Goal: Task Accomplishment & Management: Manage account settings

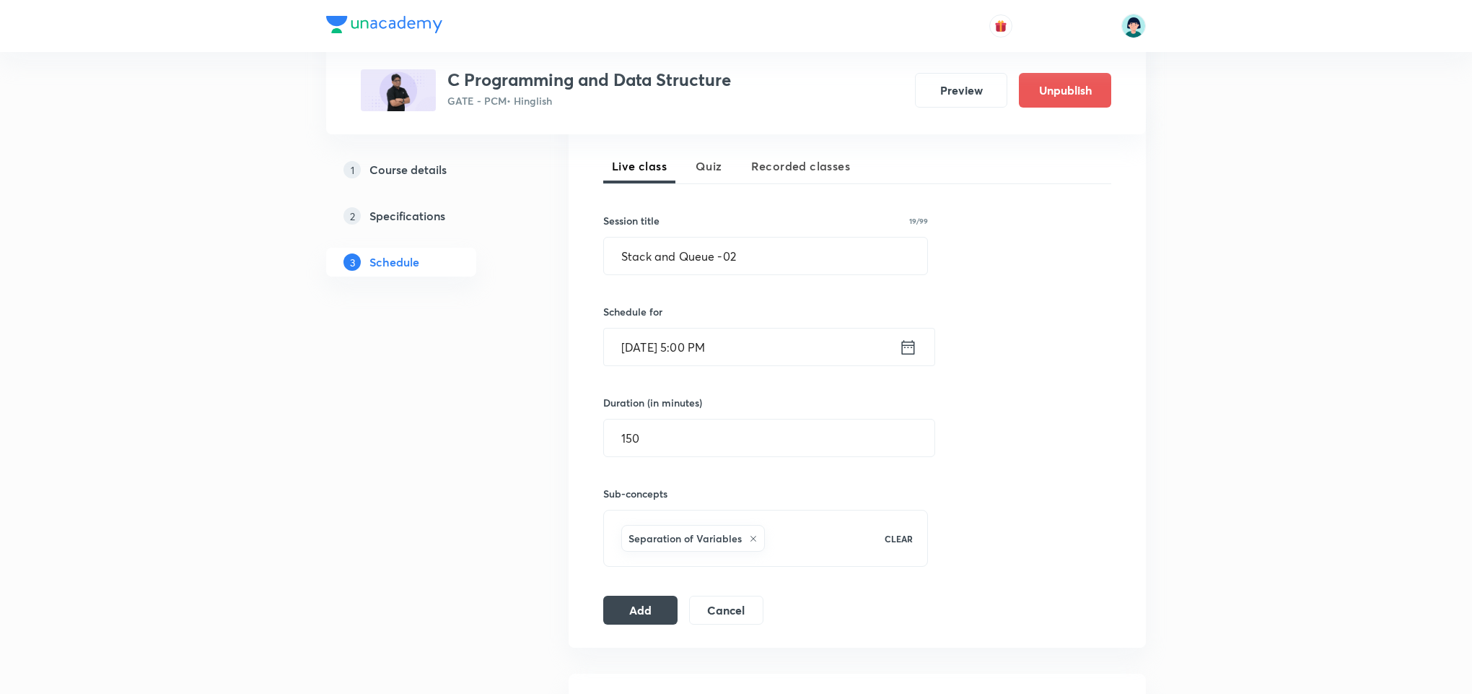
scroll to position [329, 0]
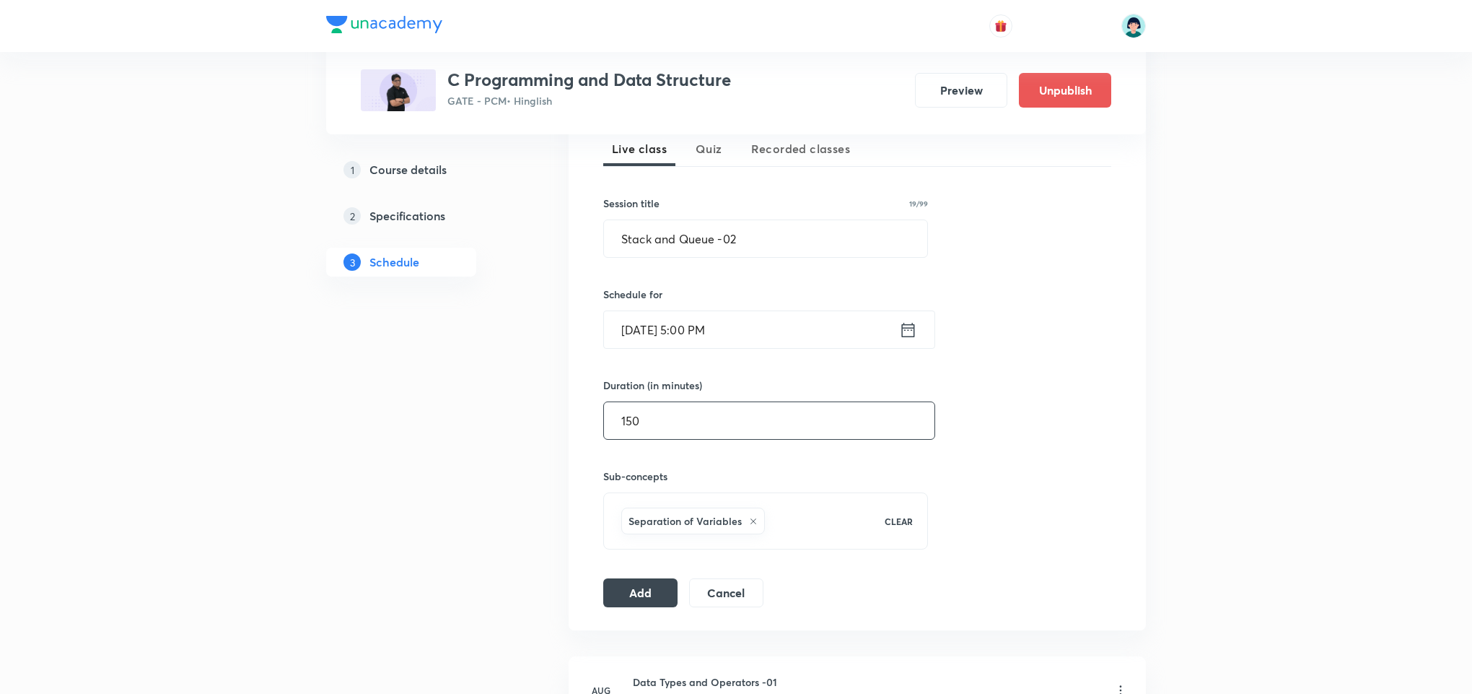
click at [673, 407] on input "150" at bounding box center [769, 420] width 331 height 37
type input "120"
click at [634, 594] on button "Add" at bounding box center [640, 591] width 74 height 29
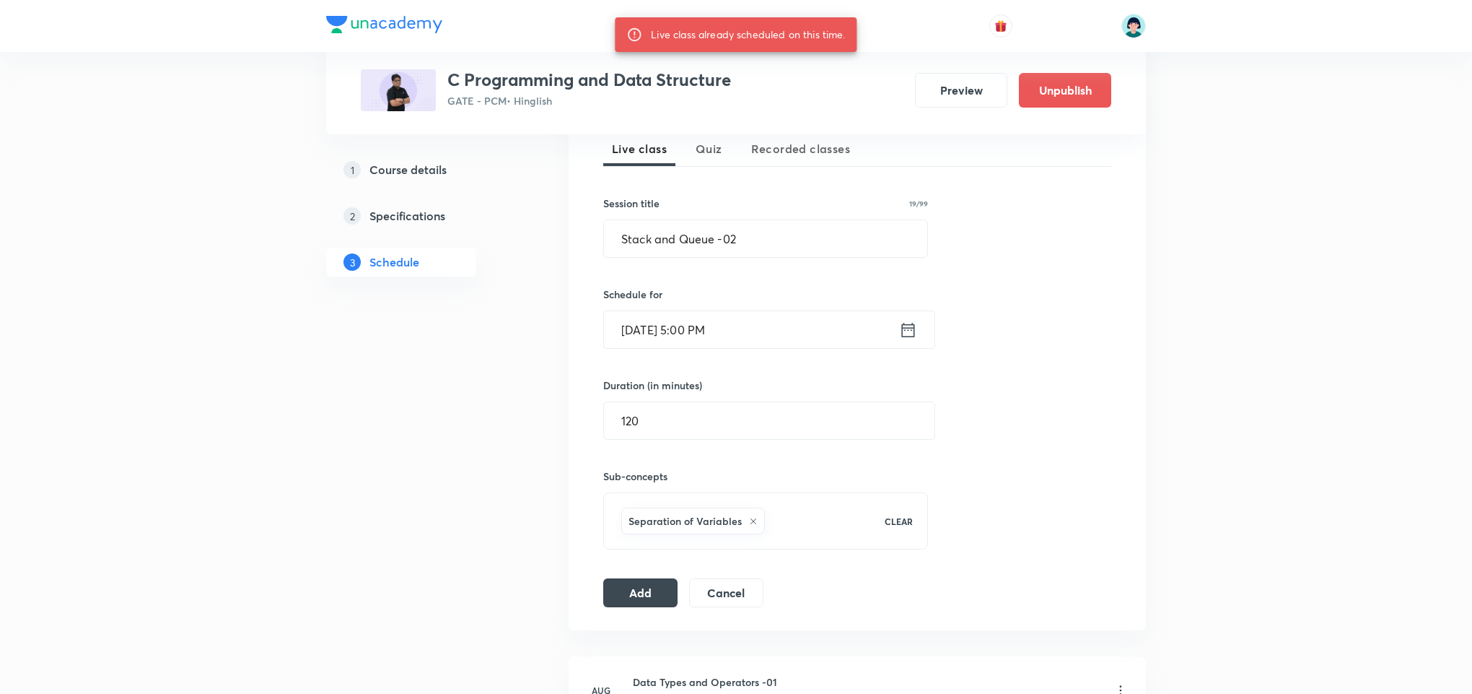
scroll to position [4580, 0]
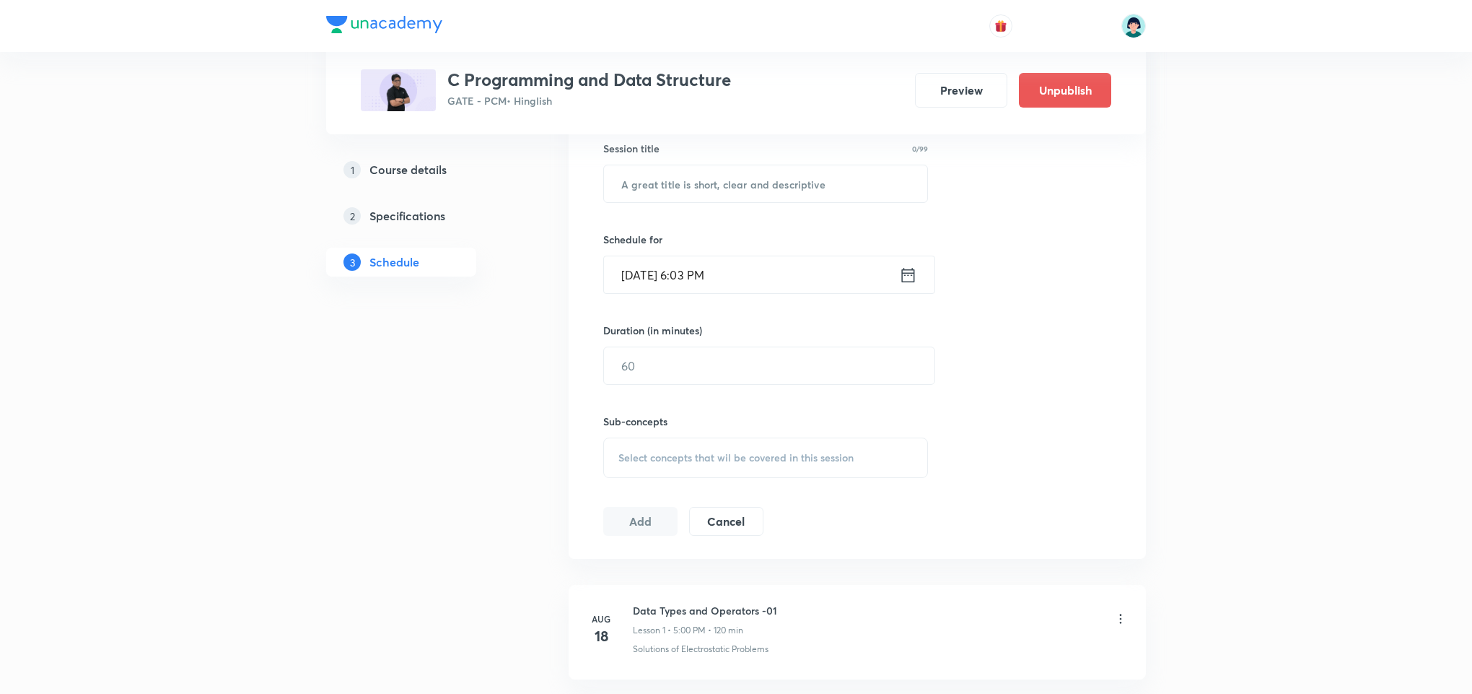
scroll to position [367, 0]
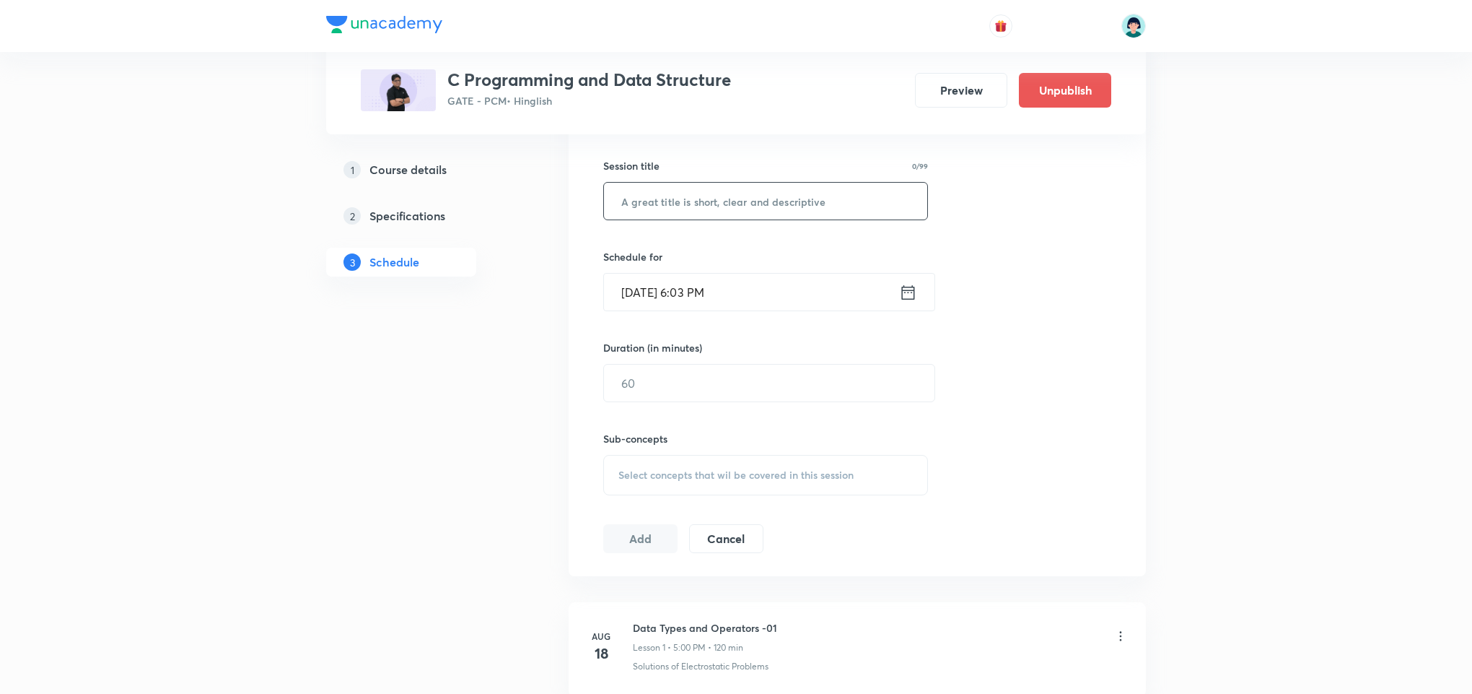
click at [765, 210] on input "text" at bounding box center [765, 201] width 323 height 37
paste input "Trees -02"
type input "Trees -02"
click at [611, 289] on input "Oct 3, 2025, 6:03 PM" at bounding box center [751, 292] width 295 height 37
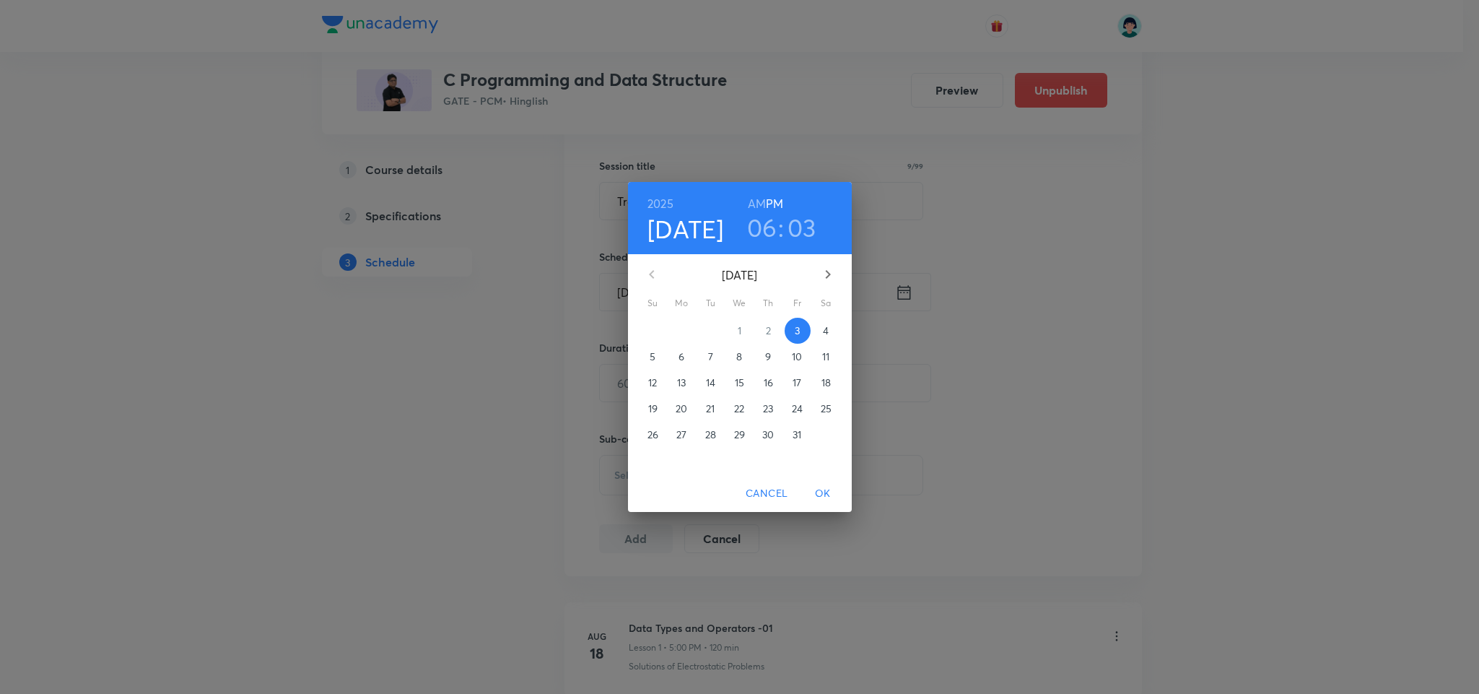
click at [741, 354] on p "8" at bounding box center [739, 356] width 6 height 14
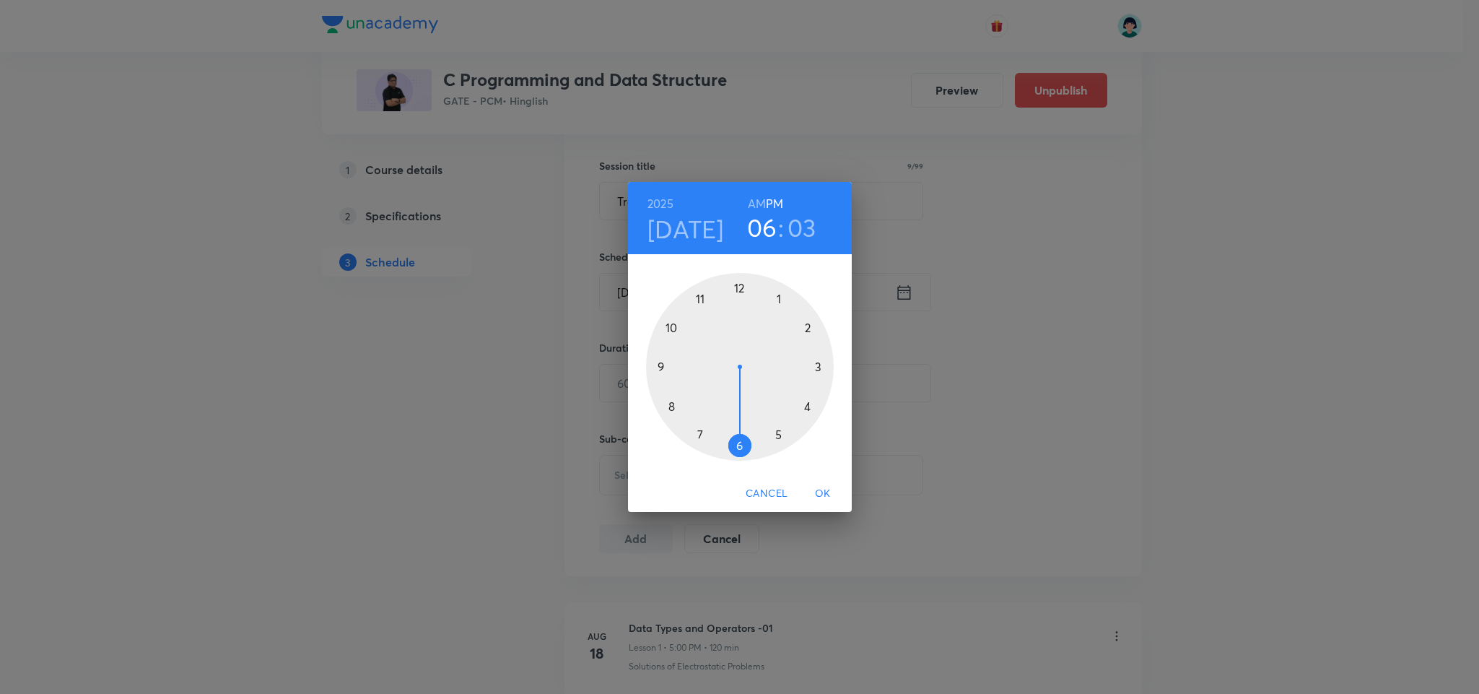
click at [780, 433] on div at bounding box center [740, 367] width 188 height 188
click at [738, 284] on div at bounding box center [740, 367] width 188 height 188
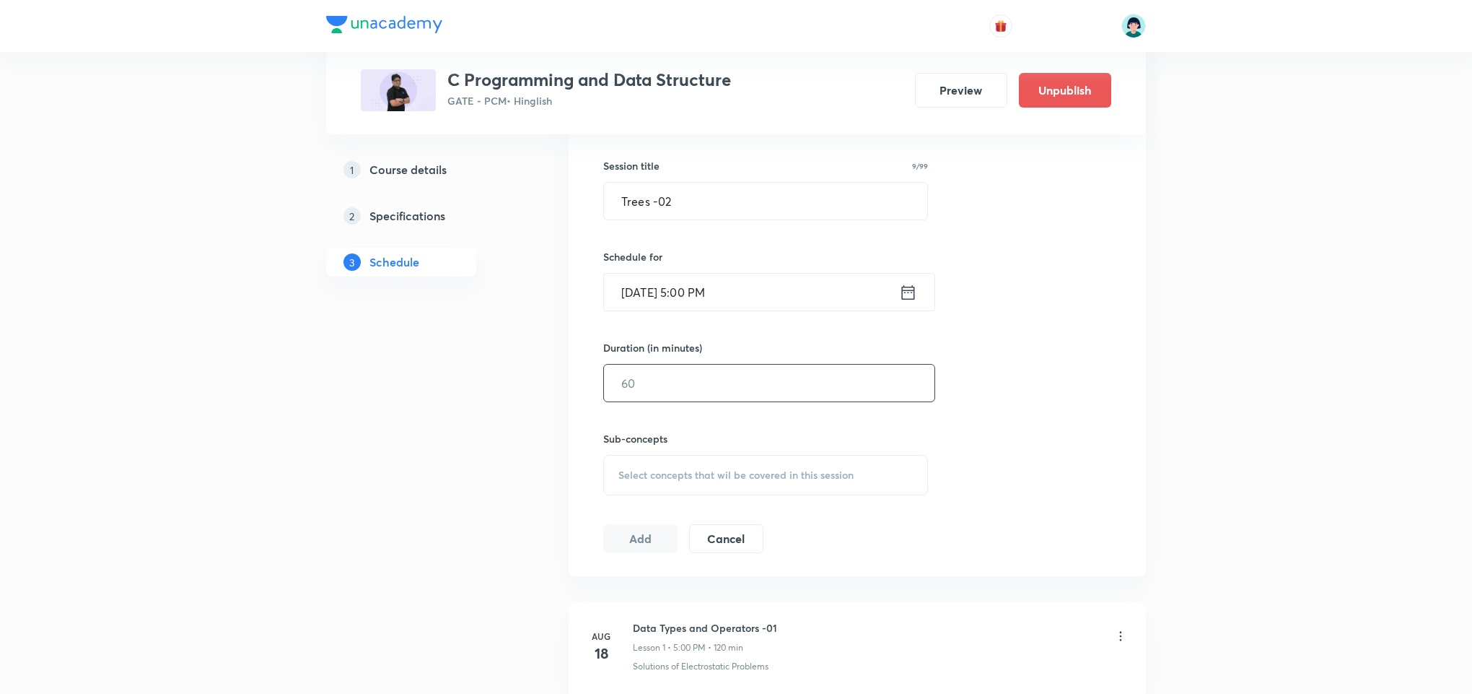
click at [738, 371] on input "text" at bounding box center [769, 382] width 331 height 37
type input "150"
click at [873, 468] on div "Select concepts that wil be covered in this session" at bounding box center [765, 475] width 325 height 40
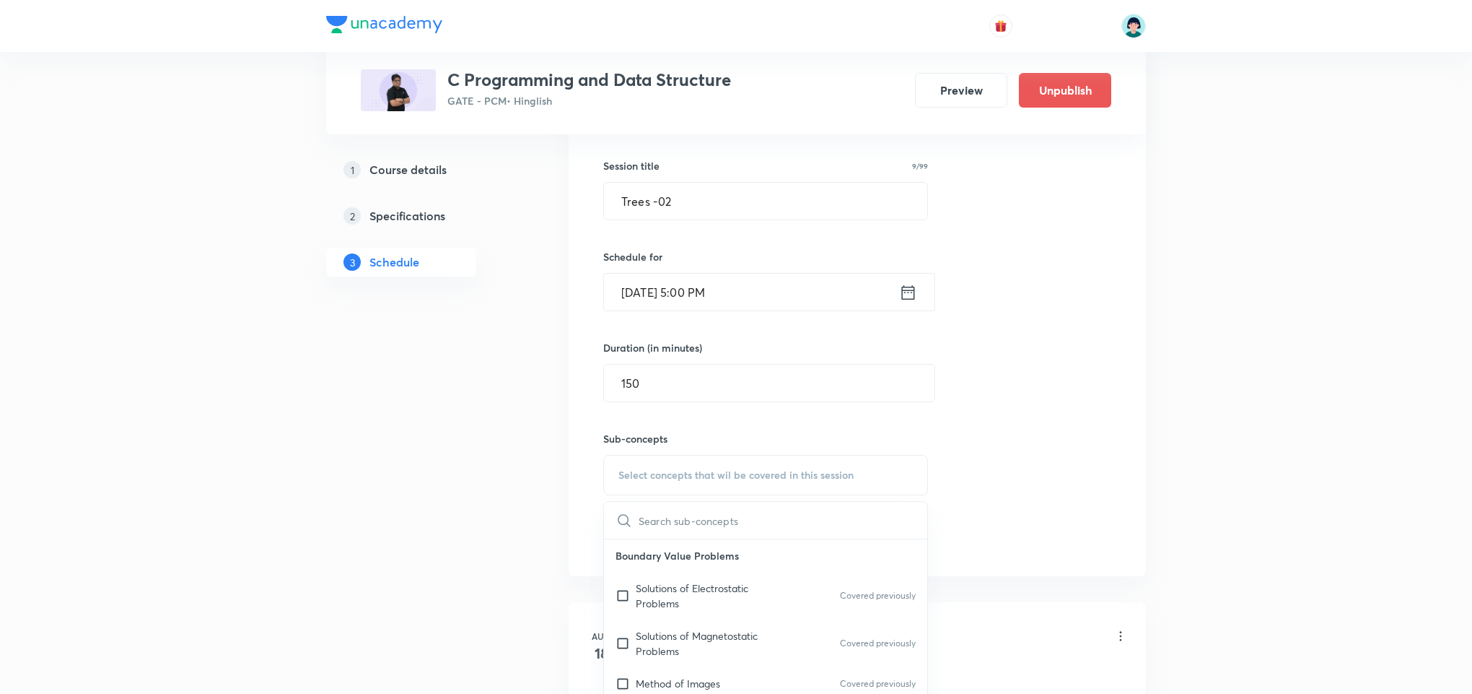
click at [736, 591] on p "Solutions of Electrostatic Problems" at bounding box center [709, 595] width 146 height 30
checkbox input "true"
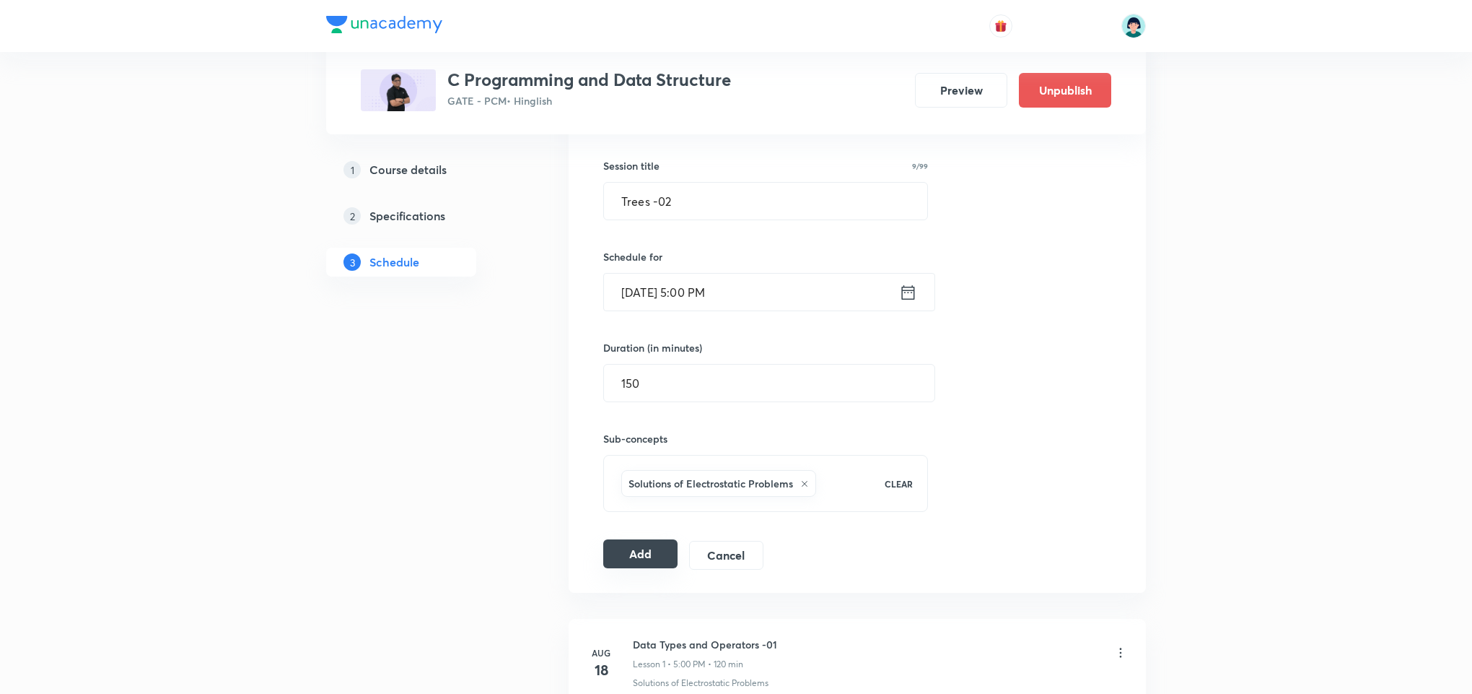
click at [642, 559] on button "Add" at bounding box center [640, 553] width 74 height 29
click at [1074, 306] on div "Session 41 Live class Quiz Recorded classes Session title 9/99 Trees -02 ​ Sche…" at bounding box center [857, 315] width 508 height 509
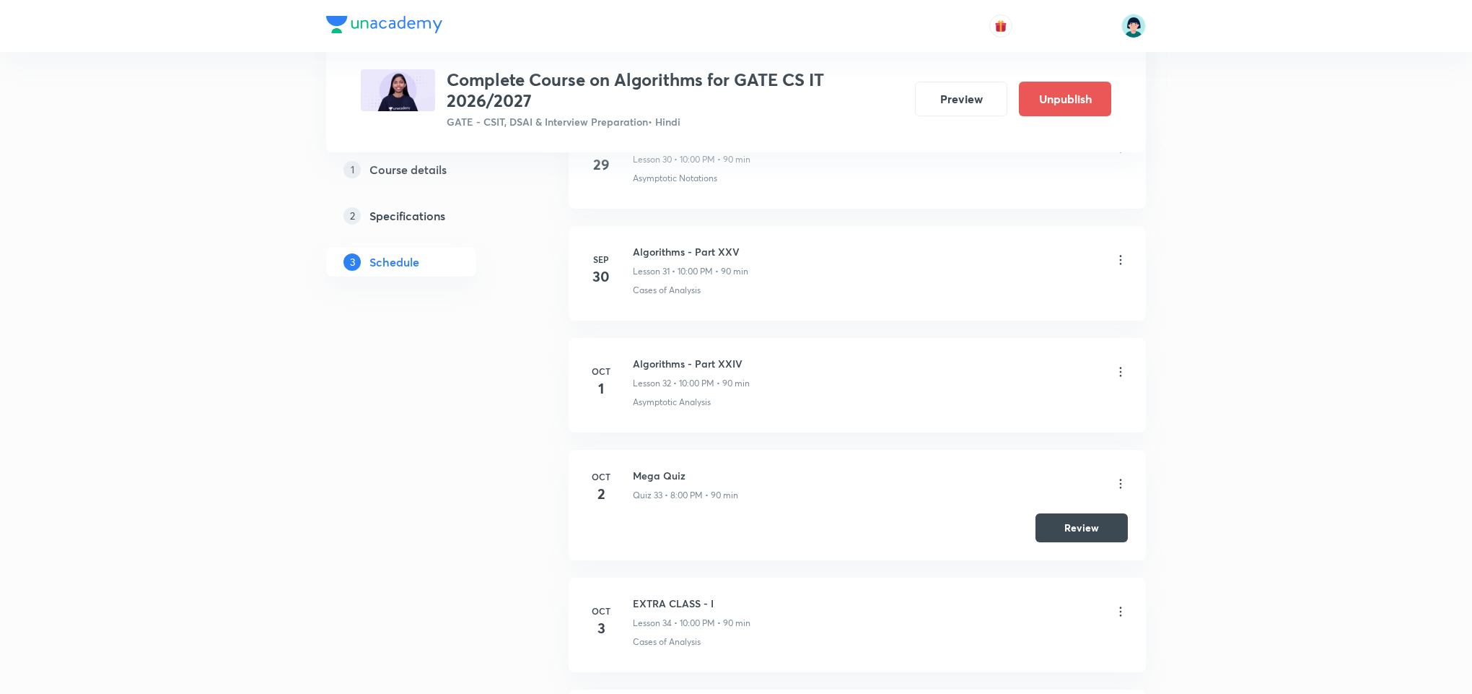
scroll to position [4786, 0]
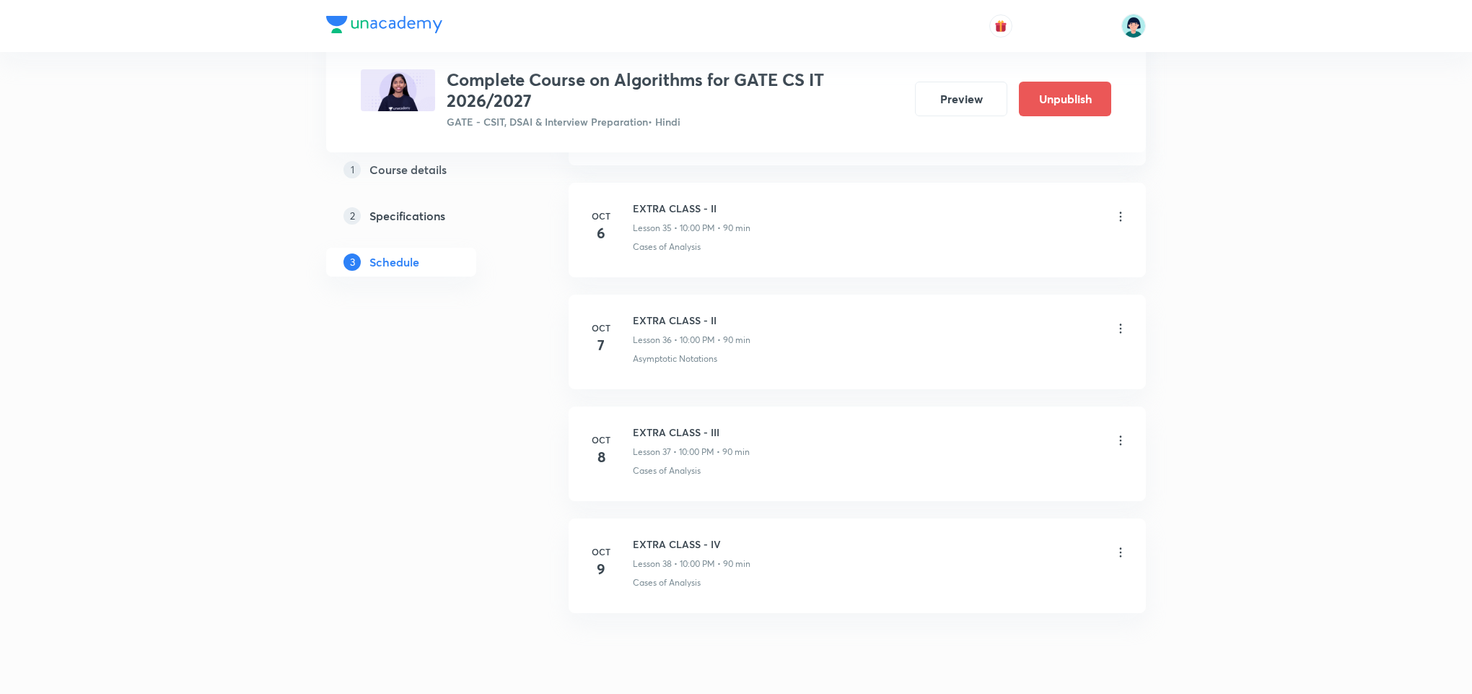
scroll to position [4700, 0]
click at [765, 550] on li "[DATE] EXTRA CLASS - IV Lesson 38 • 10:00 PM • 90 min Cases of Analysis" at bounding box center [857, 569] width 577 height 95
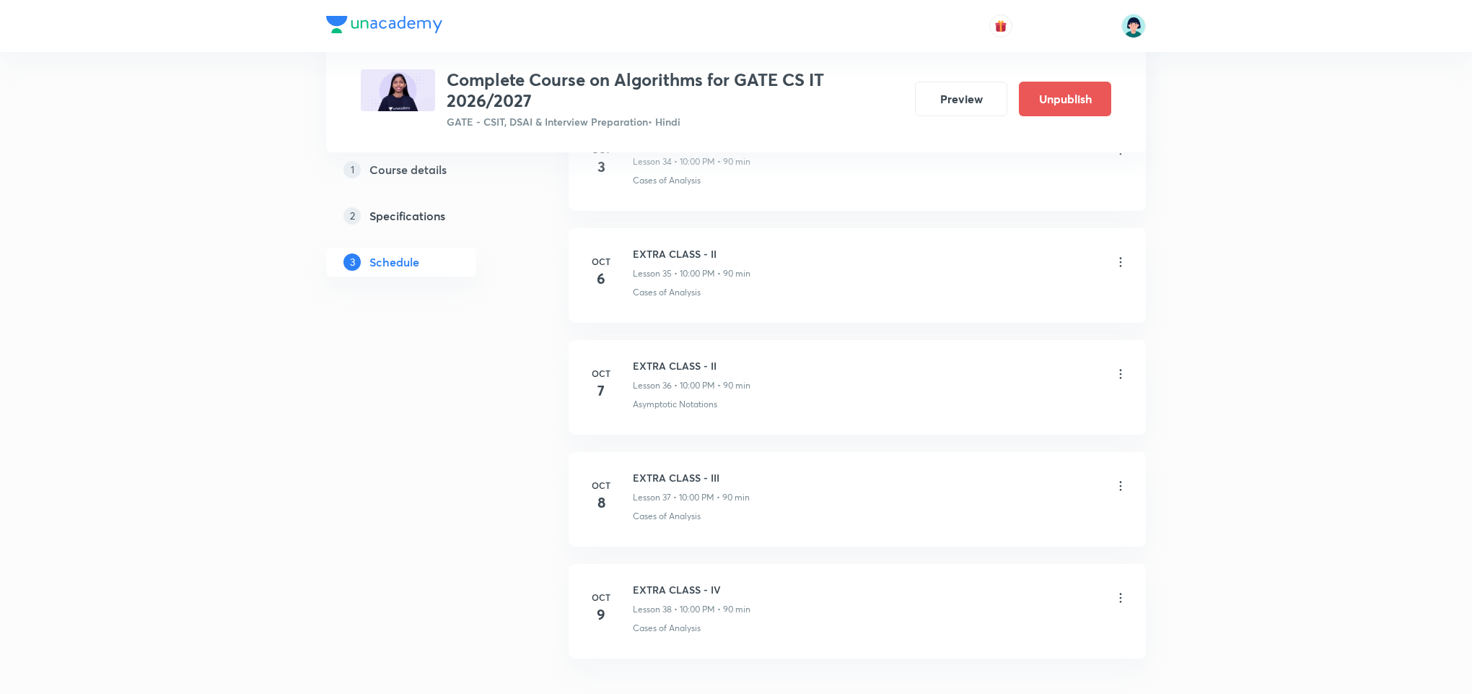
scroll to position [4656, 0]
click at [782, 324] on li "[DATE] EXTRA CLASS - II Lesson 35 • 10:00 PM • 90 min Cases of Analysis" at bounding box center [857, 277] width 577 height 95
click at [1125, 273] on div at bounding box center [1121, 264] width 14 height 17
click at [1125, 271] on icon at bounding box center [1121, 263] width 14 height 14
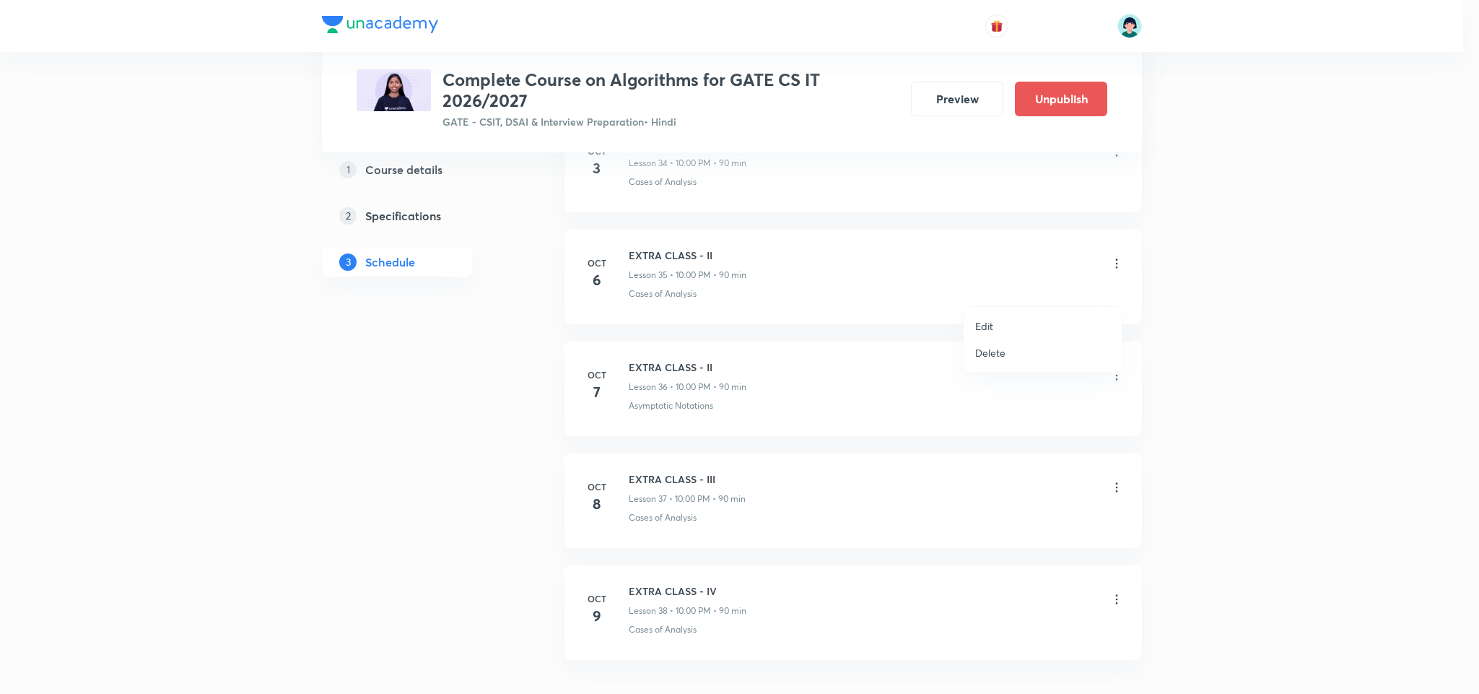
click at [1018, 313] on li "Edit" at bounding box center [1043, 326] width 158 height 27
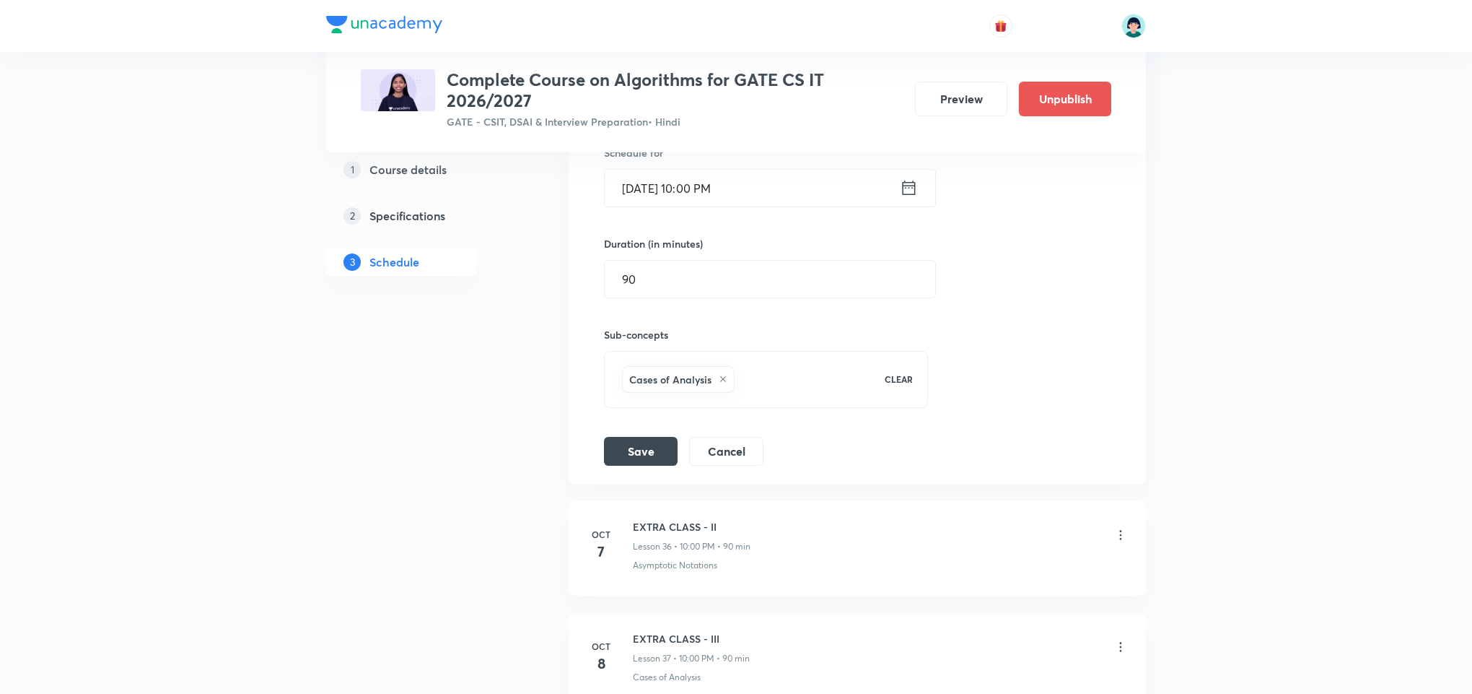
scroll to position [4353, 0]
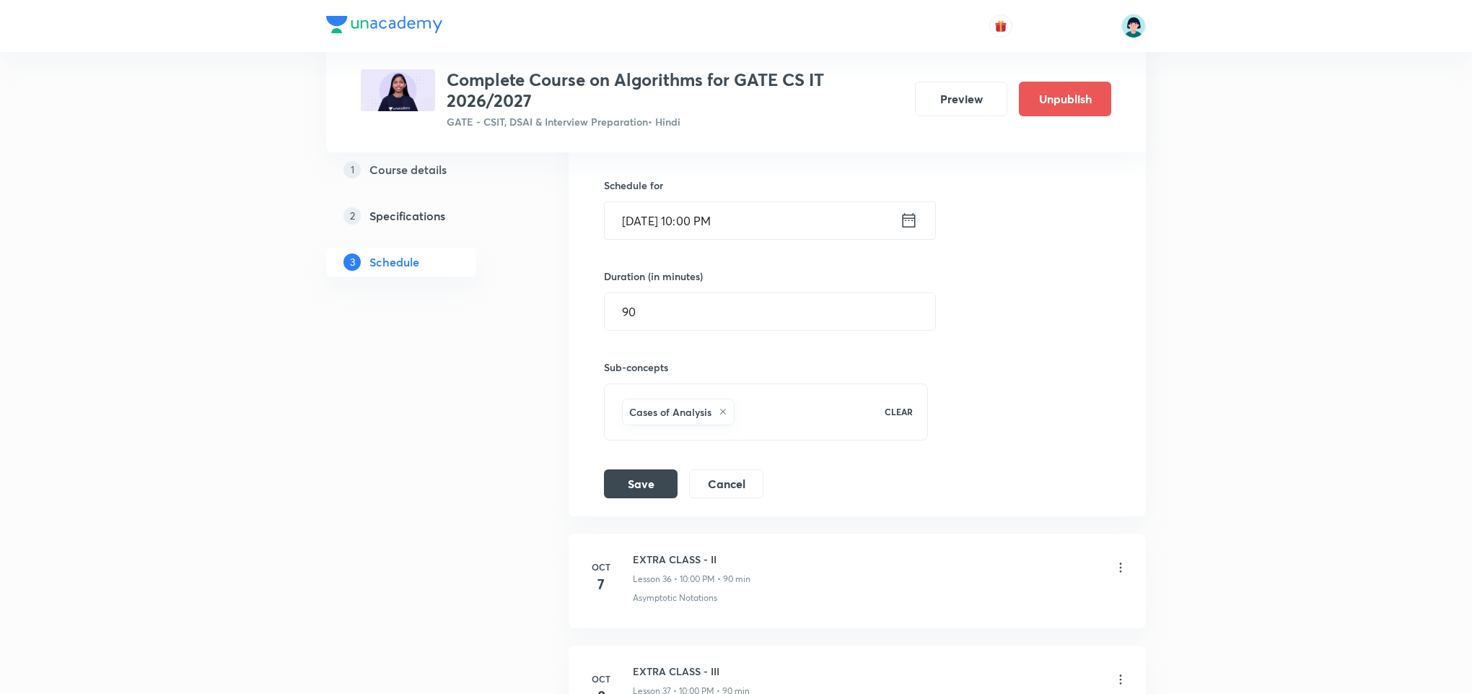
click at [614, 239] on input "[DATE] 10:00 PM" at bounding box center [752, 220] width 295 height 37
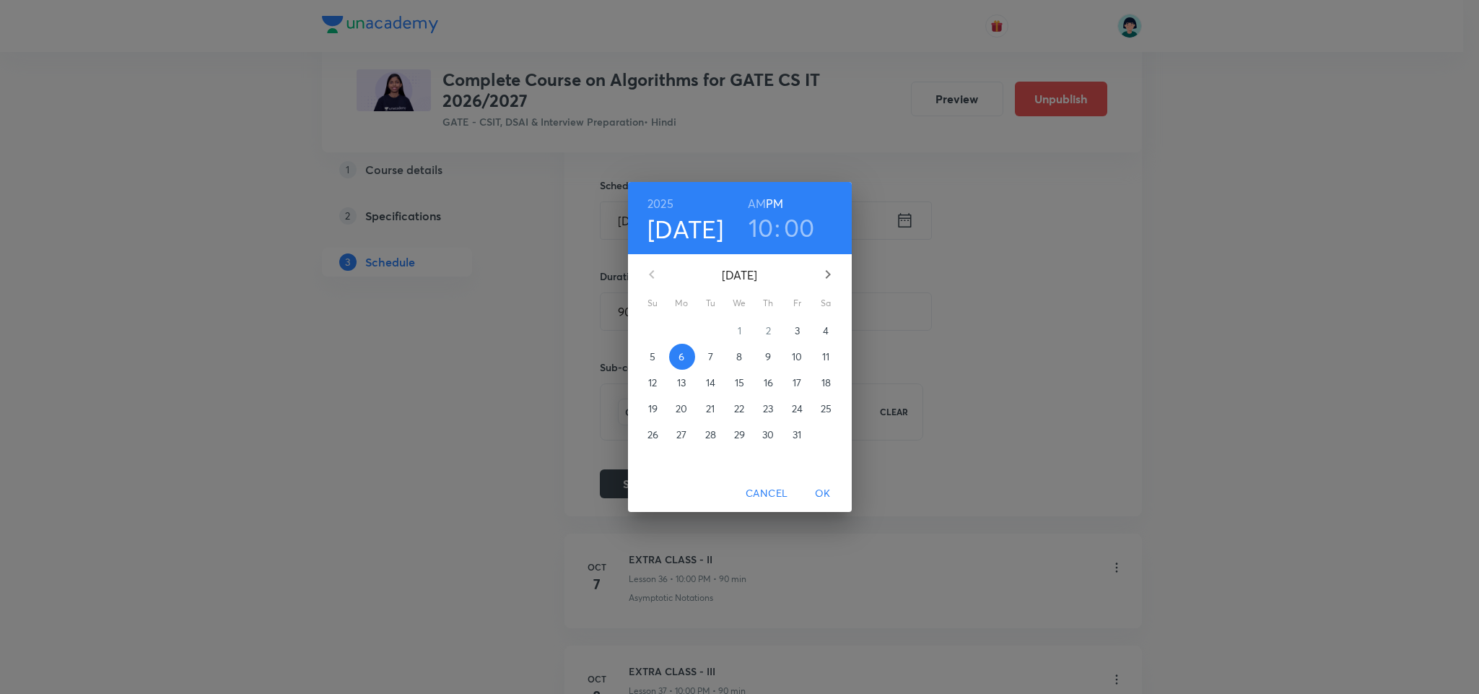
click at [817, 334] on span "4" at bounding box center [826, 330] width 26 height 14
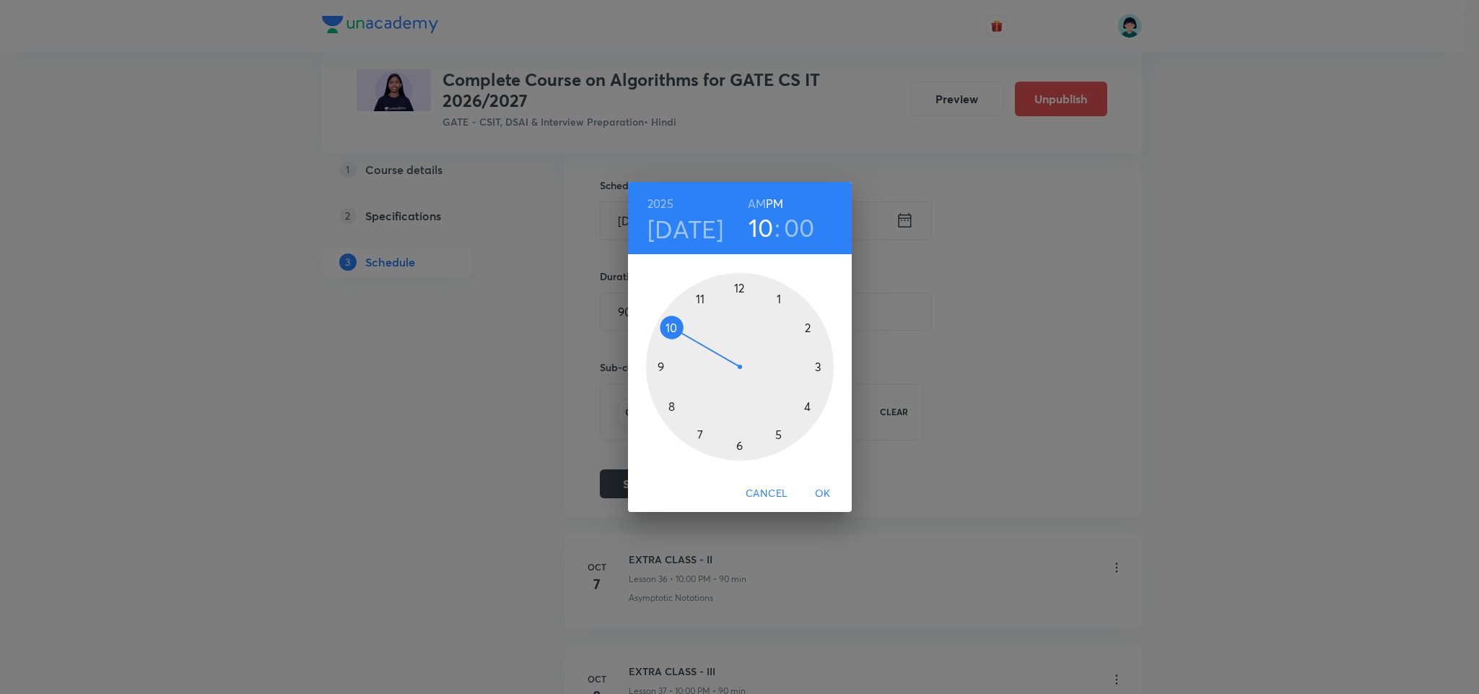
click at [821, 485] on span "OK" at bounding box center [823, 493] width 35 height 18
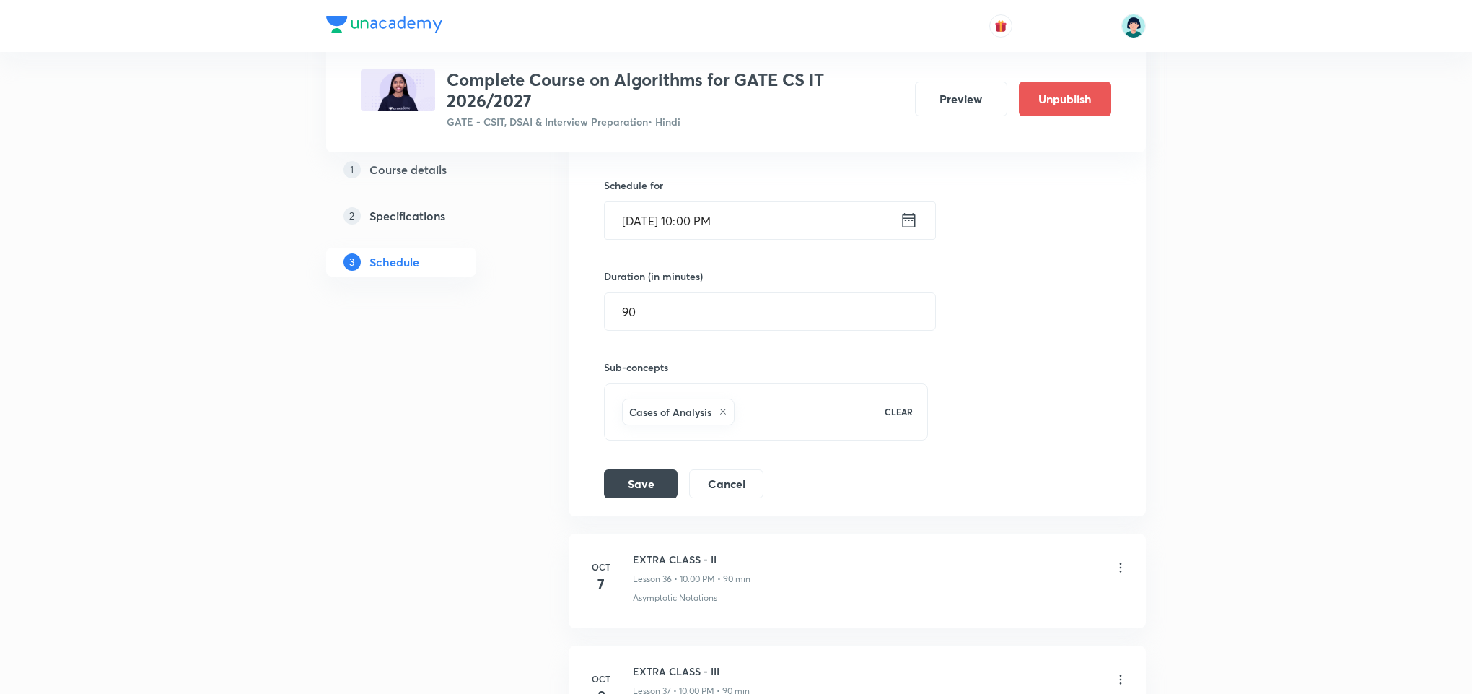
click at [639, 498] on button "Save" at bounding box center [641, 483] width 74 height 29
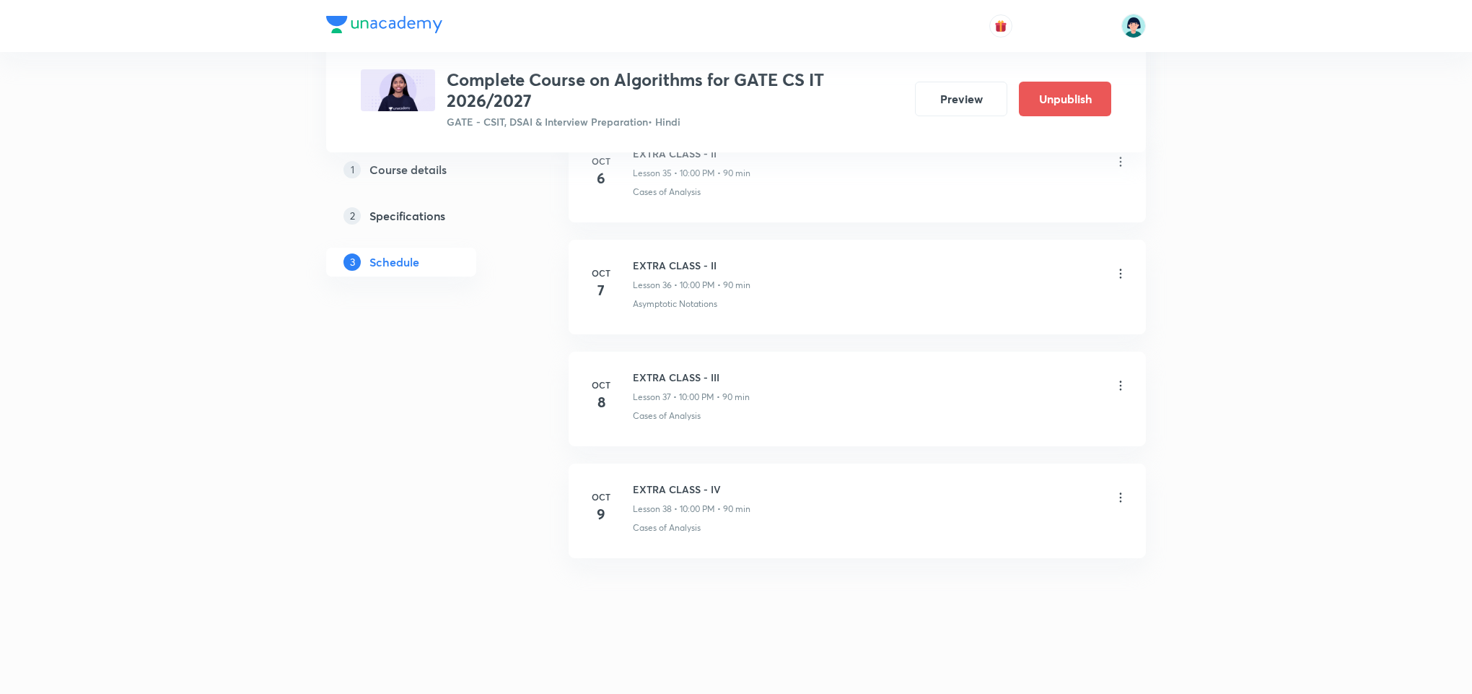
click at [1117, 280] on div at bounding box center [1121, 274] width 14 height 17
click at [1120, 276] on icon at bounding box center [1121, 273] width 2 height 9
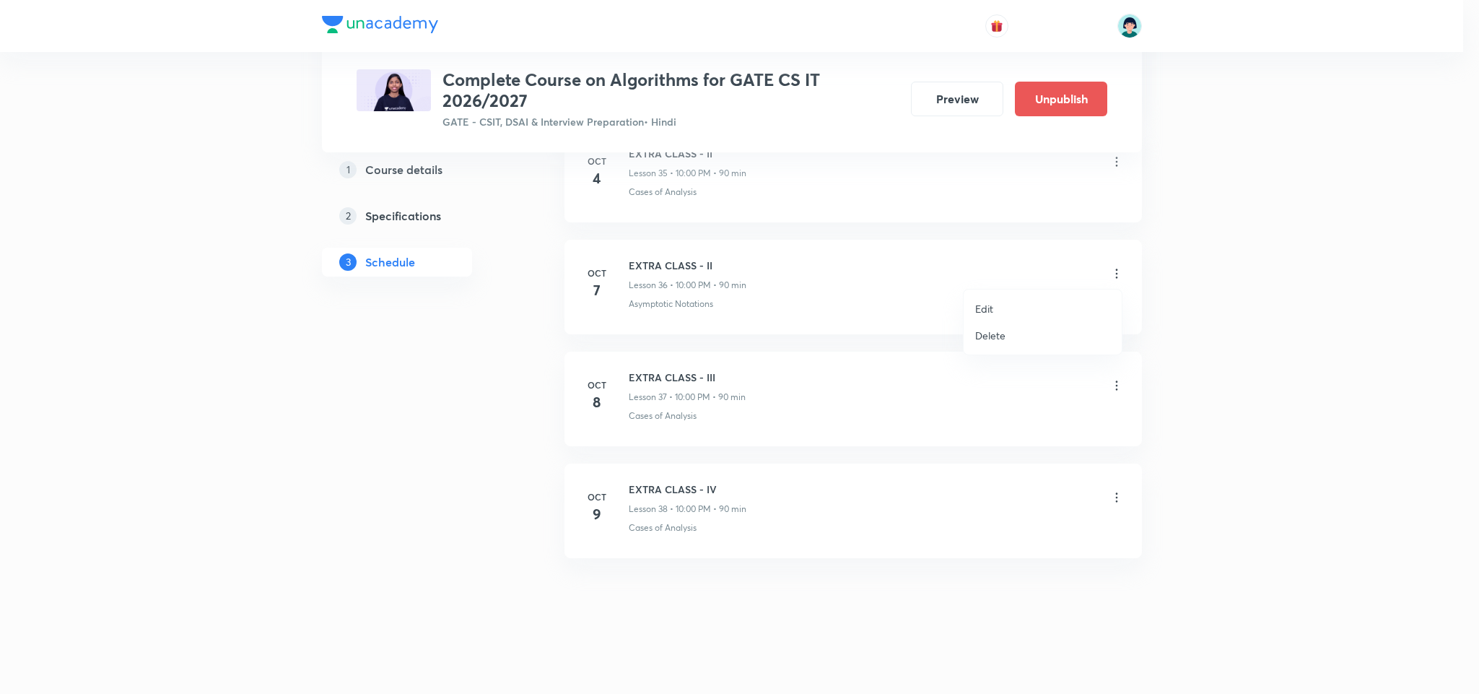
click at [1016, 308] on li "Edit" at bounding box center [1043, 308] width 158 height 27
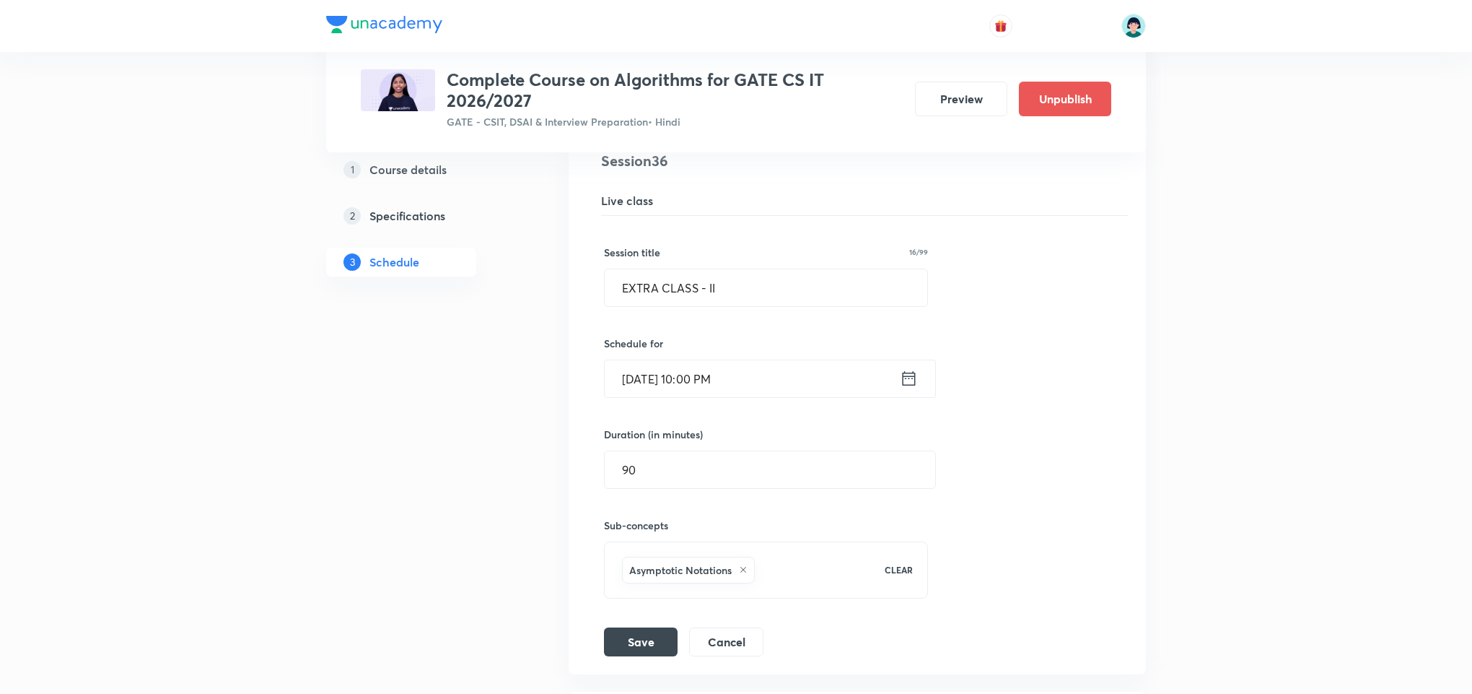
click at [637, 397] on input "[DATE] 10:00 PM" at bounding box center [752, 378] width 295 height 37
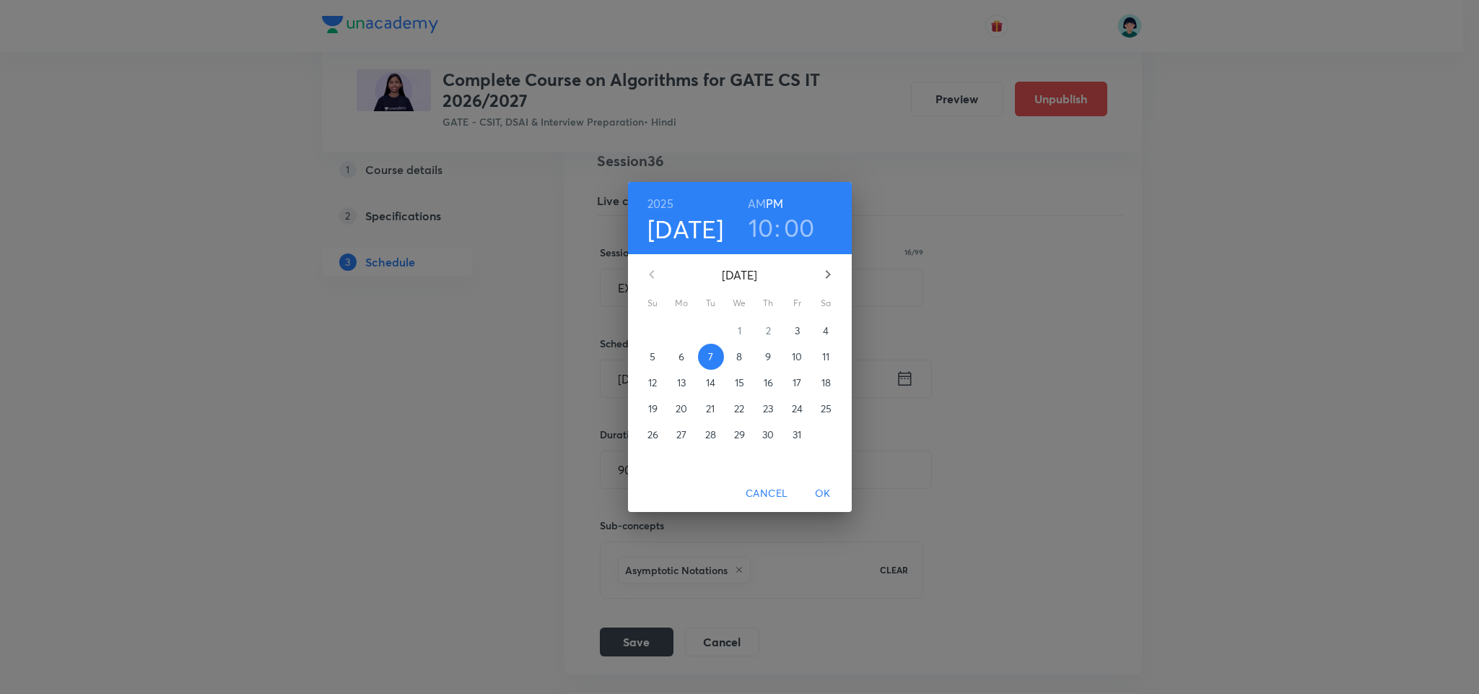
click at [689, 354] on span "6" at bounding box center [682, 356] width 26 height 14
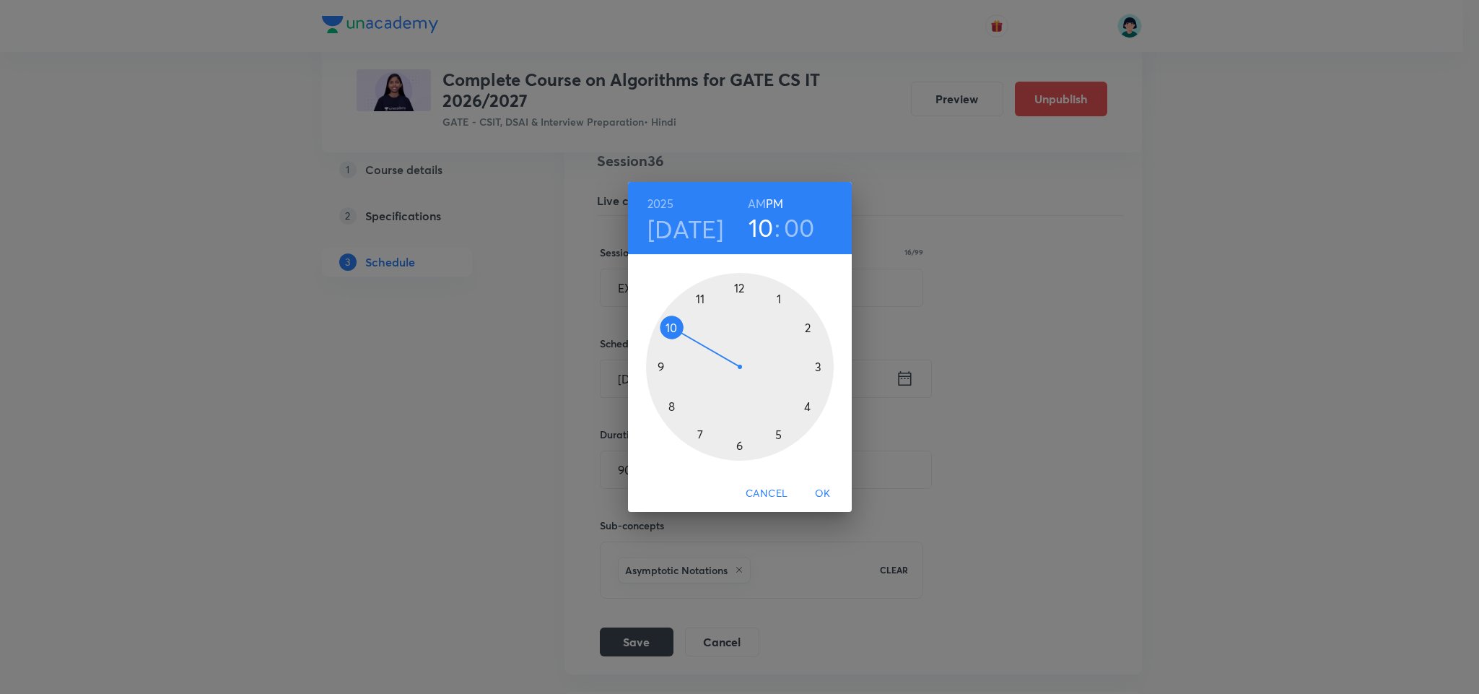
click at [818, 489] on span "OK" at bounding box center [823, 493] width 35 height 18
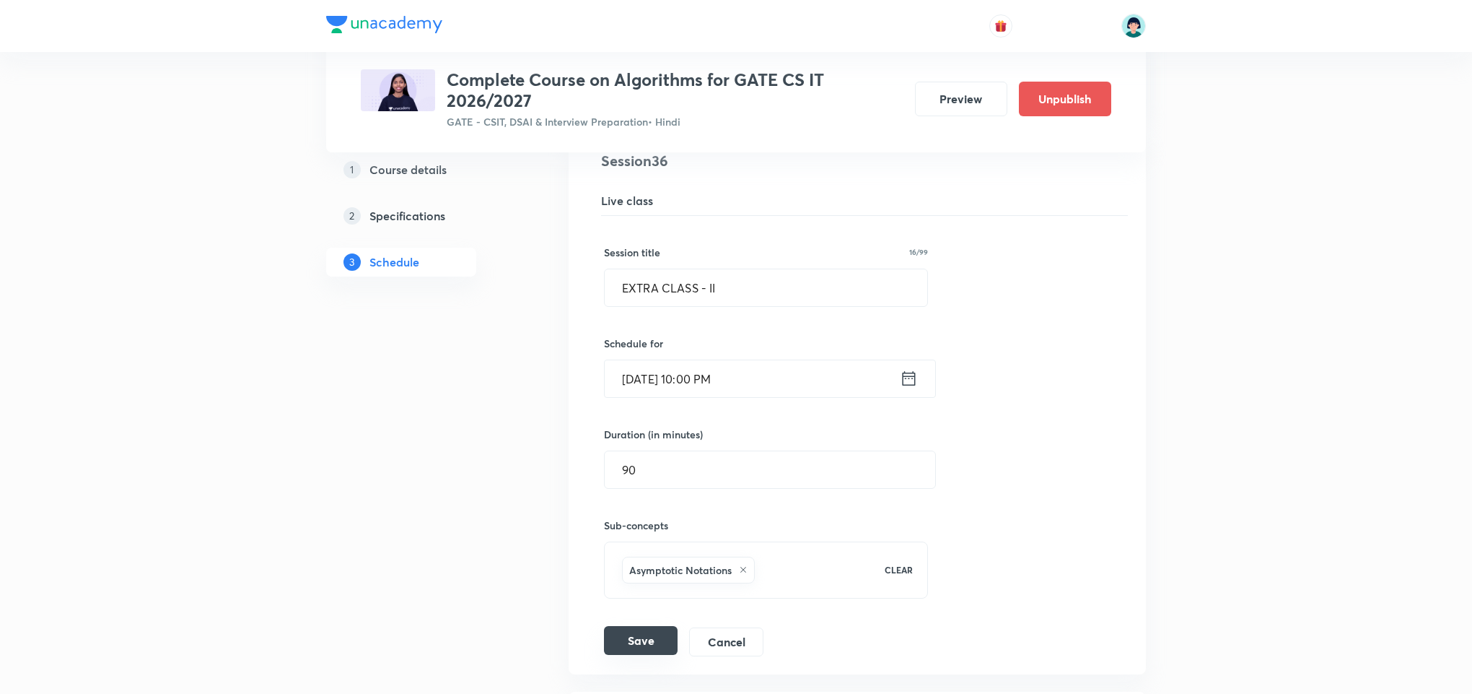
click at [634, 655] on button "Save" at bounding box center [641, 640] width 74 height 29
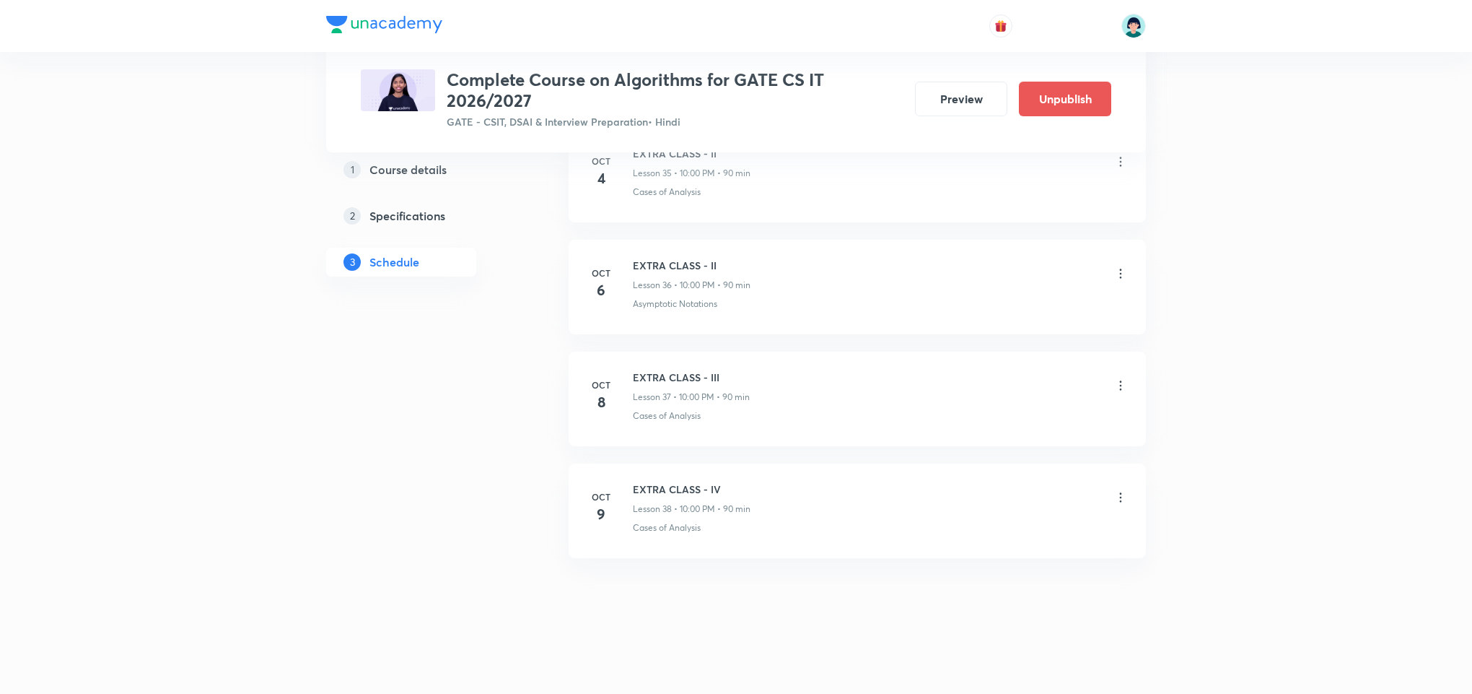
click at [1127, 379] on li "[DATE] EXTRA CLASS - III Lesson 37 • 10:00 PM • 90 min Cases of Analysis" at bounding box center [857, 399] width 577 height 95
click at [1127, 379] on icon at bounding box center [1121, 385] width 14 height 14
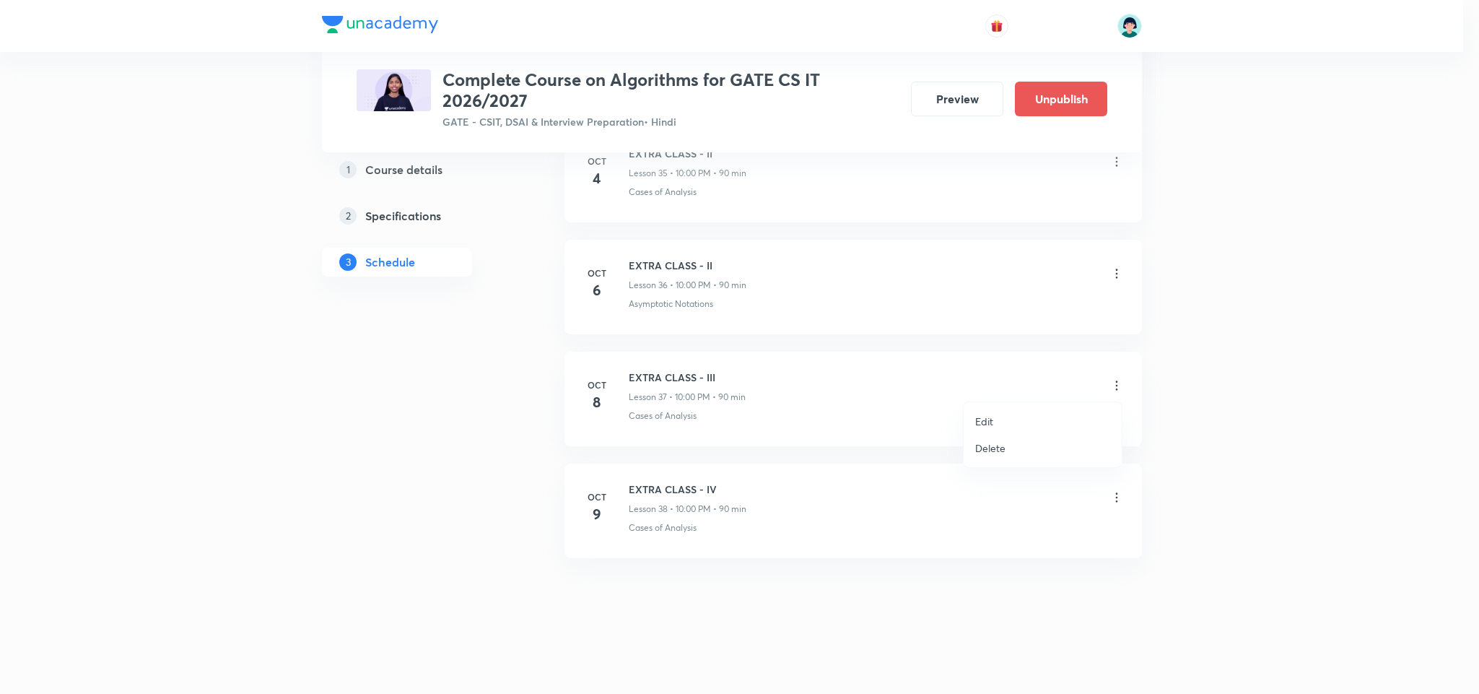
click at [1003, 422] on li "Edit" at bounding box center [1043, 421] width 158 height 27
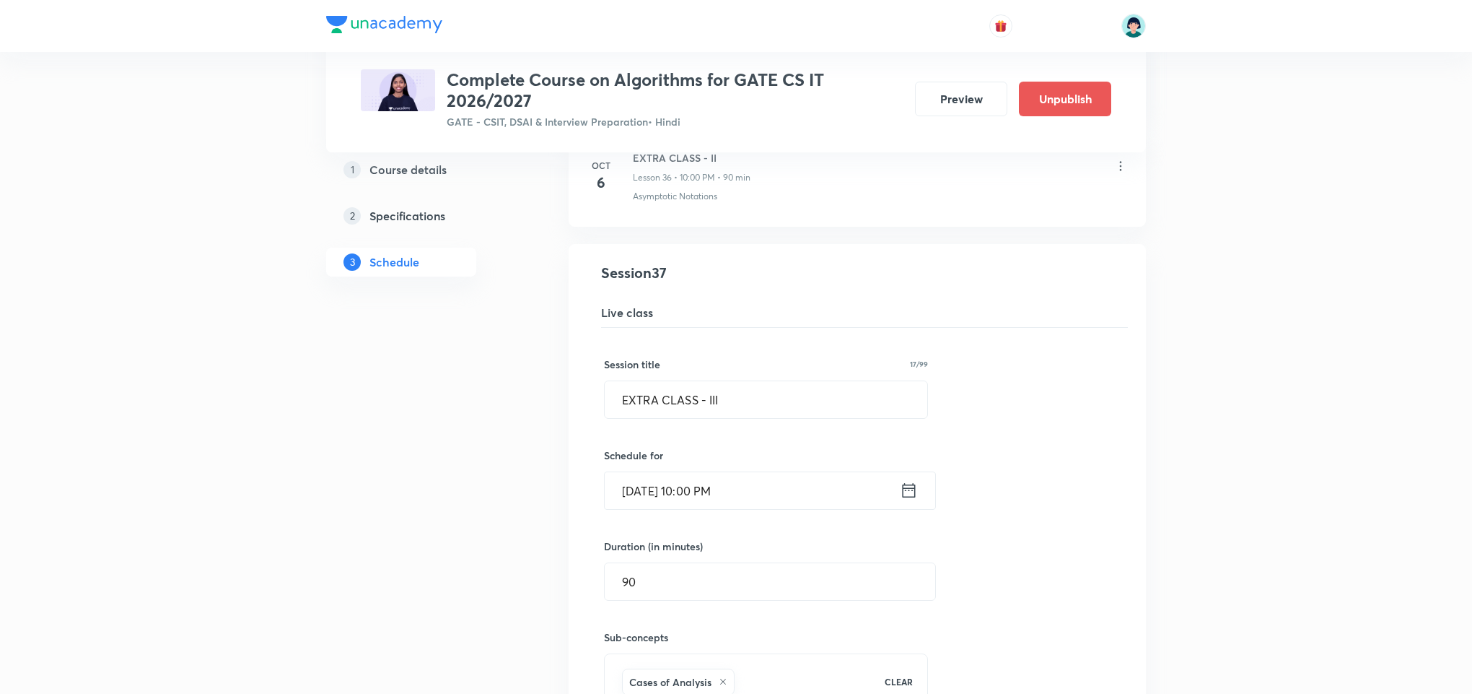
click at [654, 507] on input "[DATE] 10:00 PM" at bounding box center [752, 490] width 295 height 37
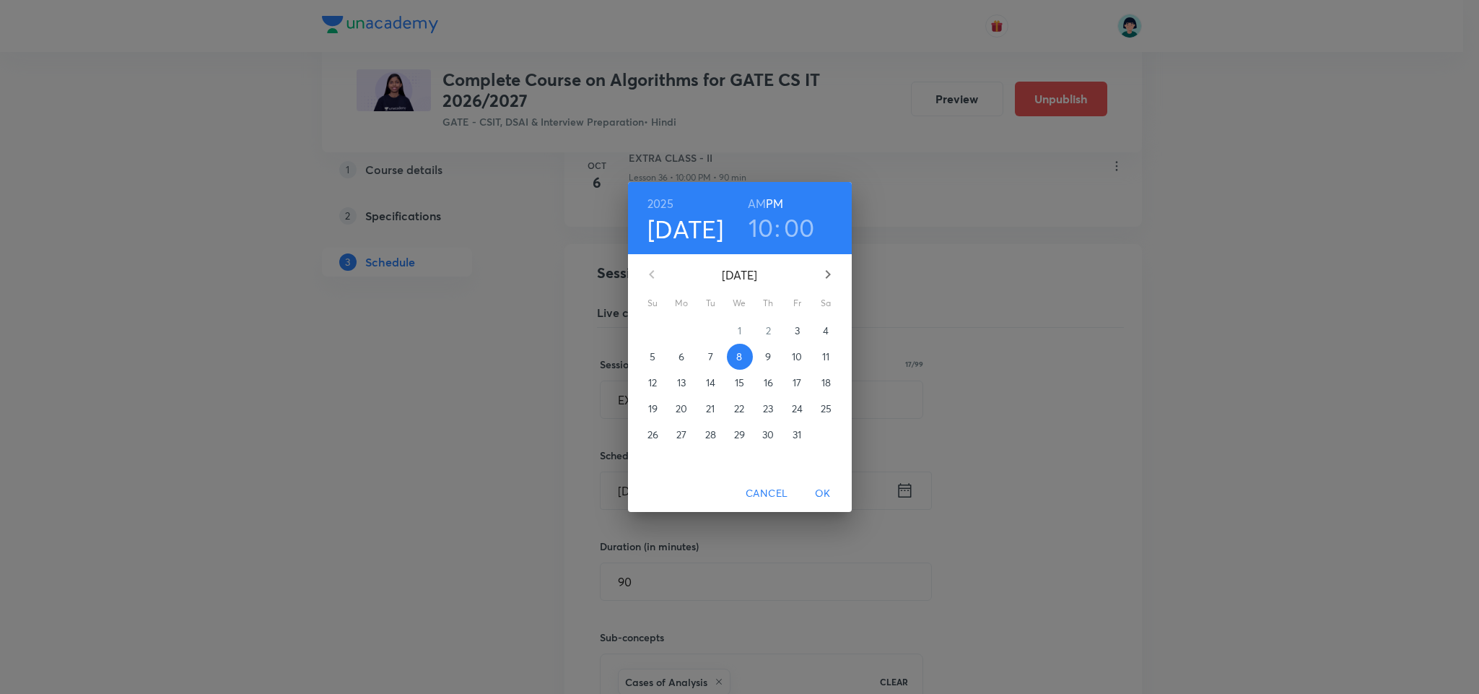
click at [717, 354] on span "7" at bounding box center [711, 356] width 26 height 14
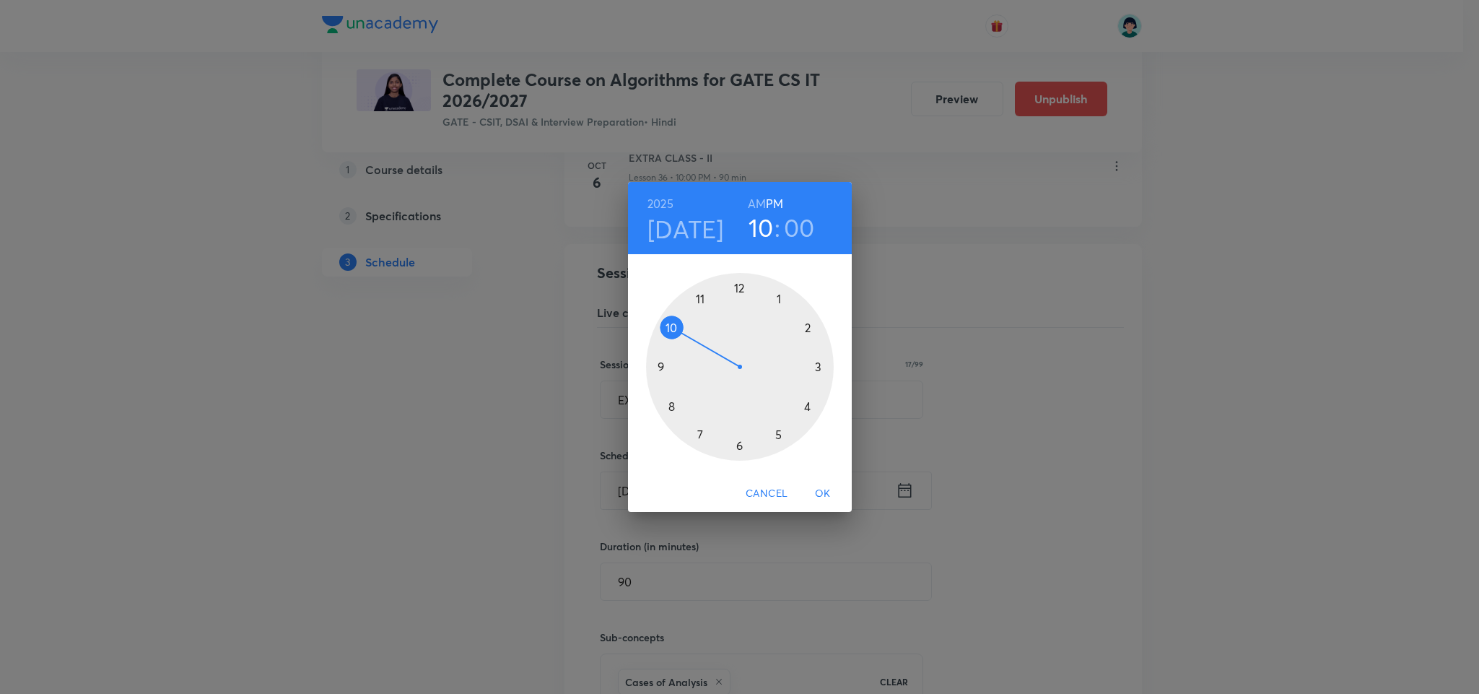
click at [825, 494] on span "OK" at bounding box center [823, 493] width 35 height 18
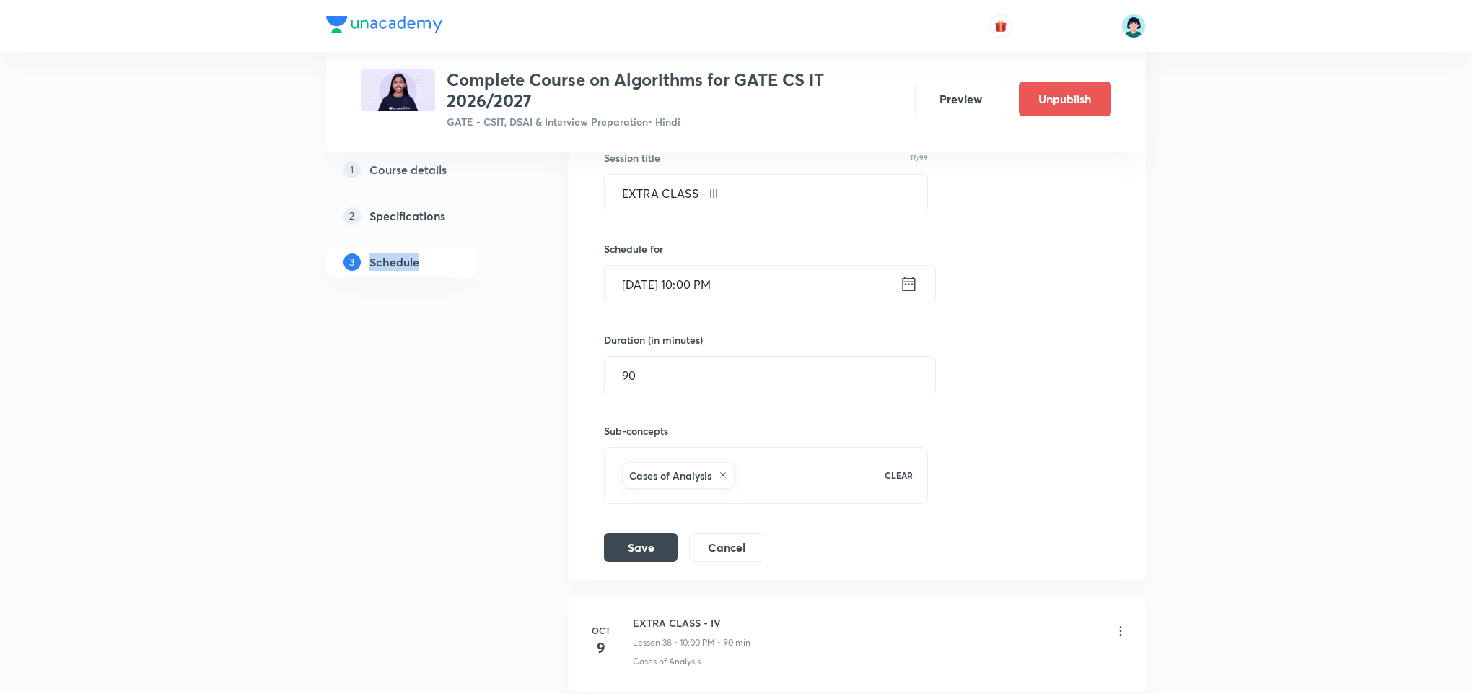
scroll to position [4523, 0]
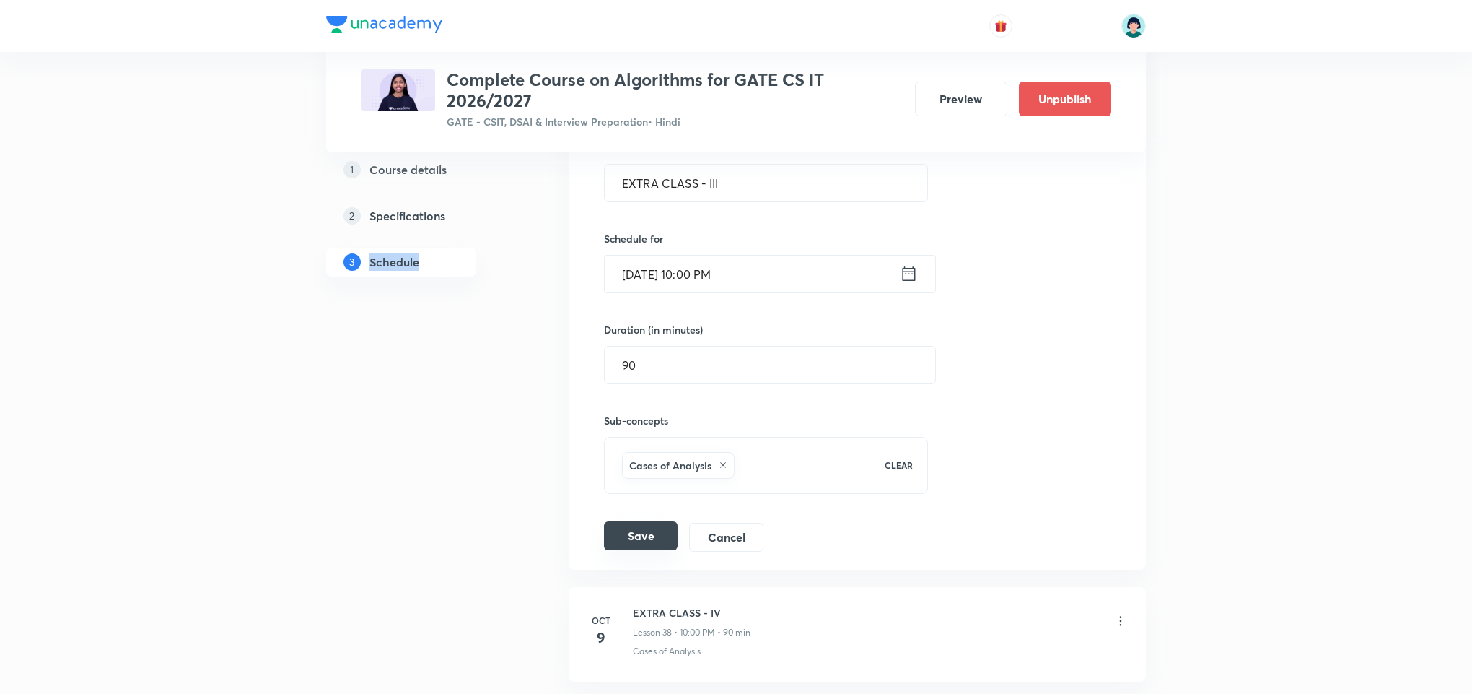
click at [613, 550] on button "Save" at bounding box center [641, 535] width 74 height 29
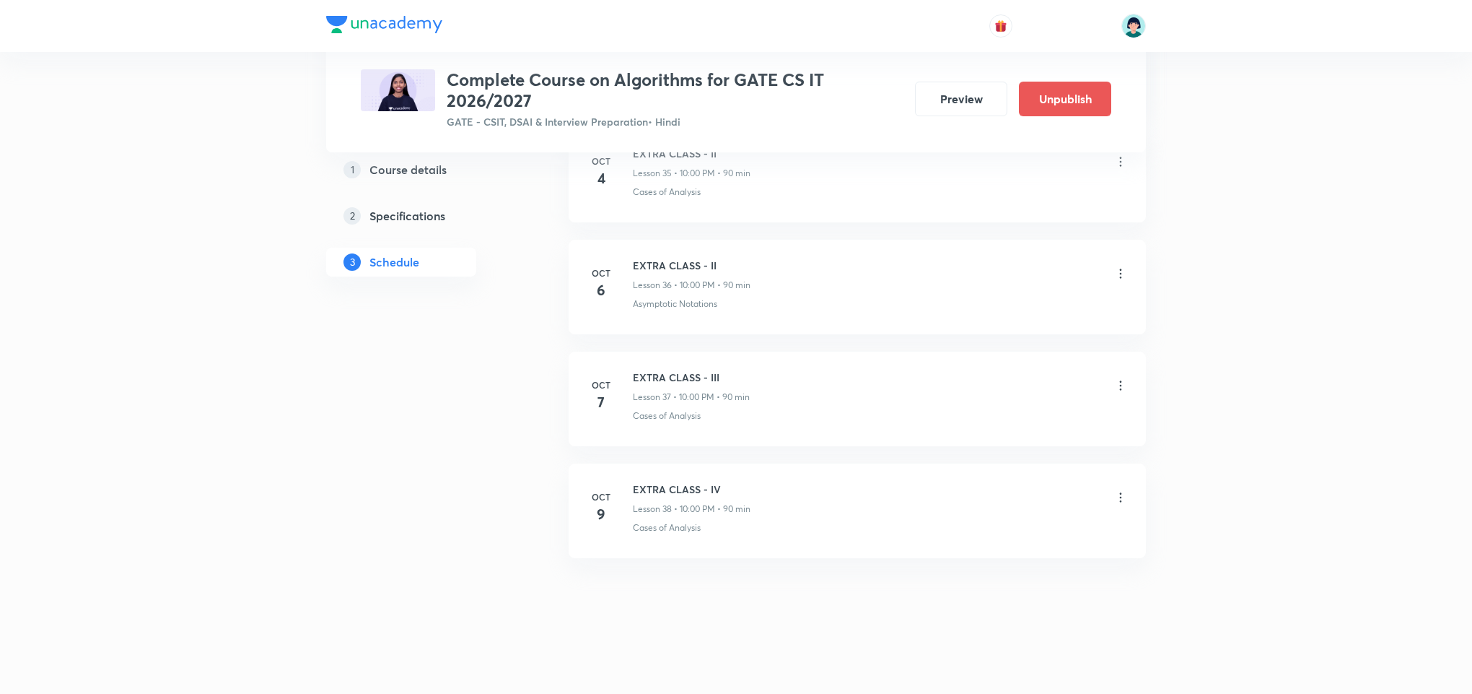
click at [1117, 492] on div "EXTRA CLASS - IV Lesson 38 • 10:00 PM • 90 min" at bounding box center [880, 498] width 495 height 34
click at [1117, 492] on icon at bounding box center [1121, 497] width 14 height 14
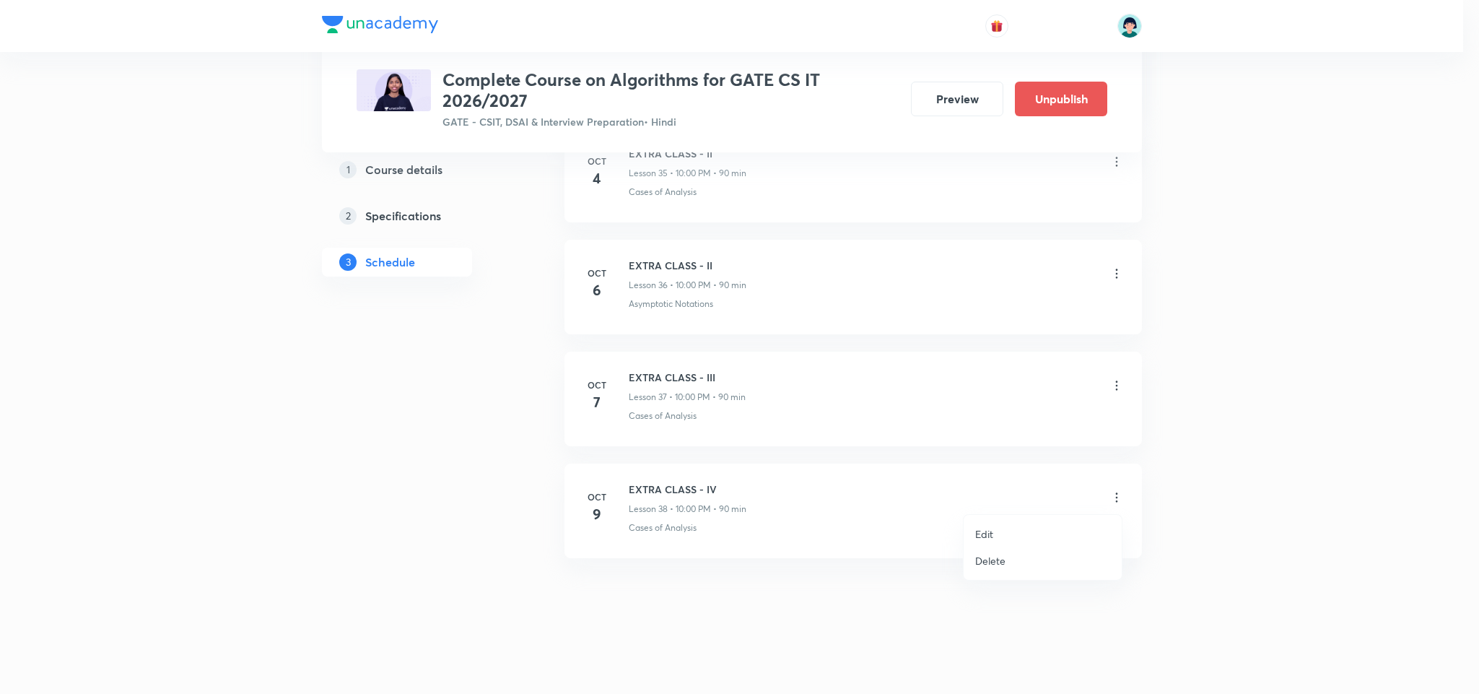
click at [972, 525] on li "Edit" at bounding box center [1043, 533] width 158 height 27
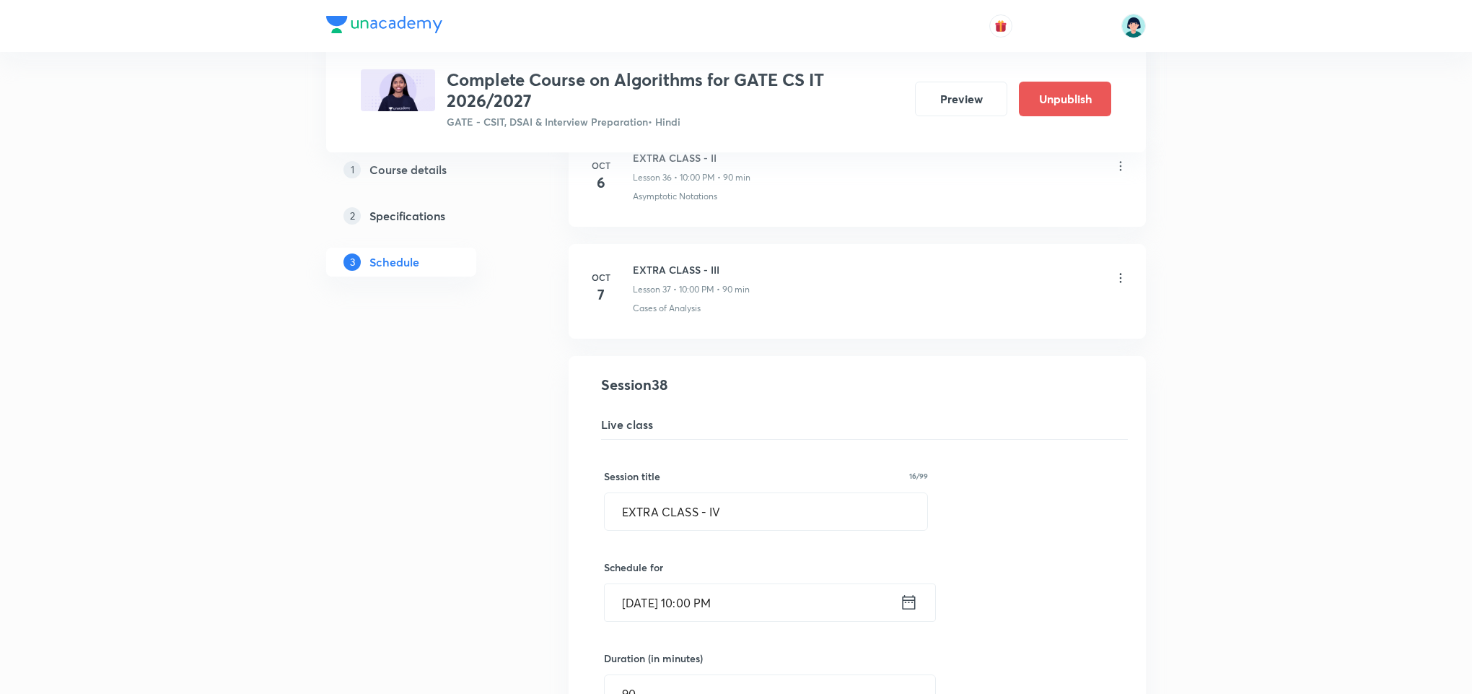
click at [652, 621] on input "[DATE] 10:00 PM" at bounding box center [752, 602] width 295 height 37
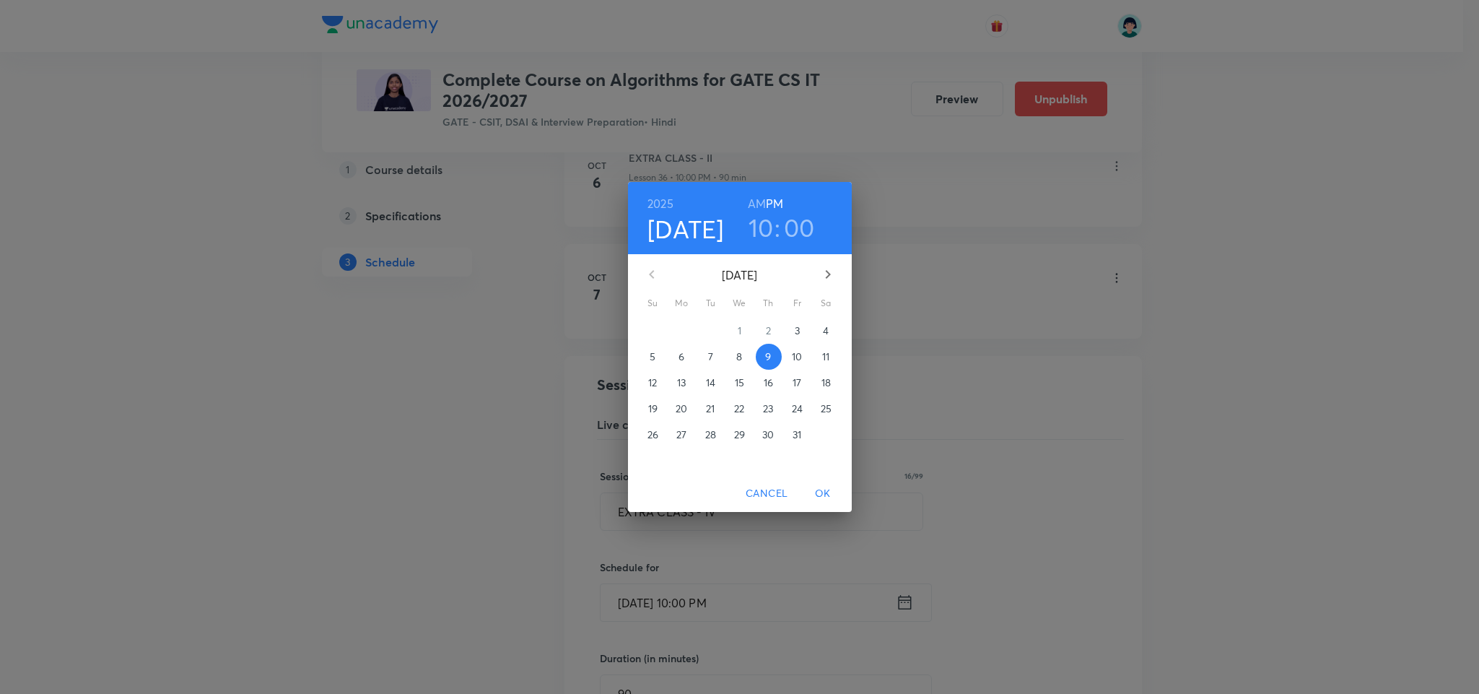
click at [735, 353] on span "8" at bounding box center [740, 356] width 26 height 14
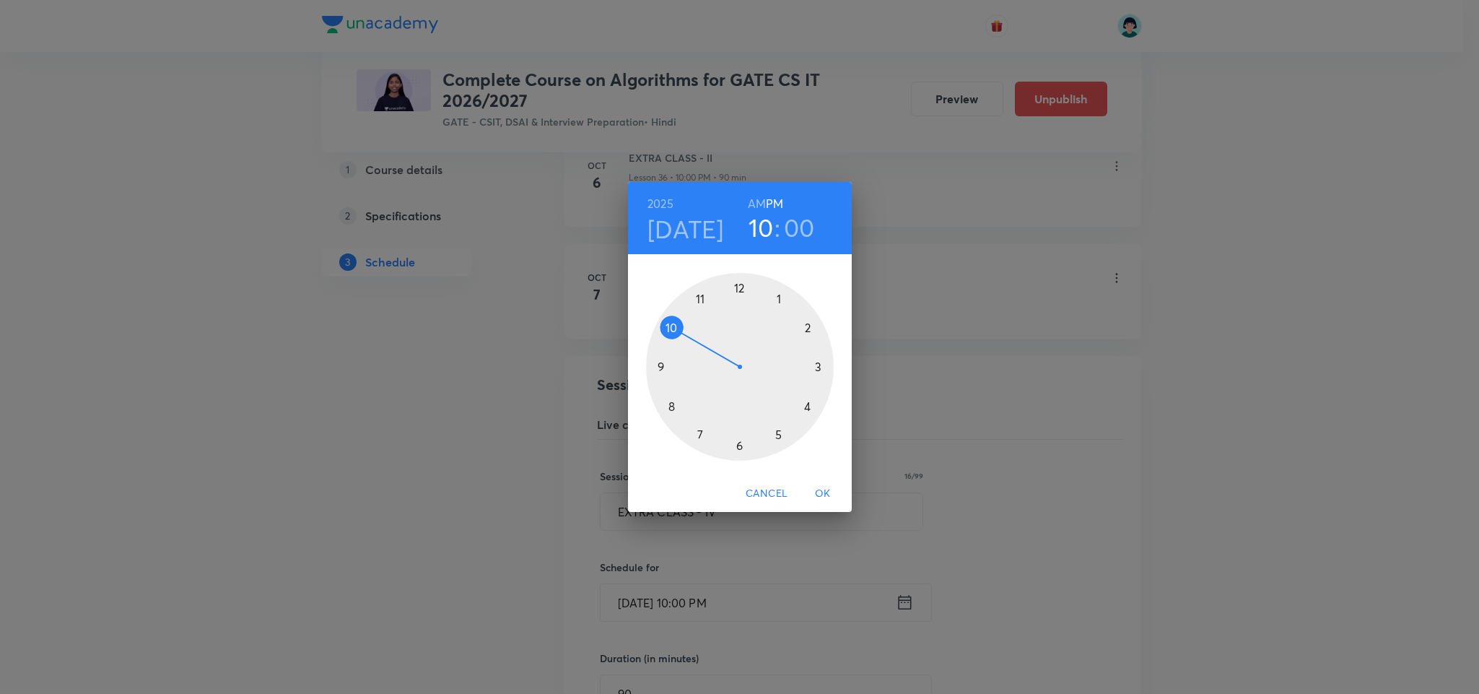
click at [817, 490] on span "OK" at bounding box center [823, 493] width 35 height 18
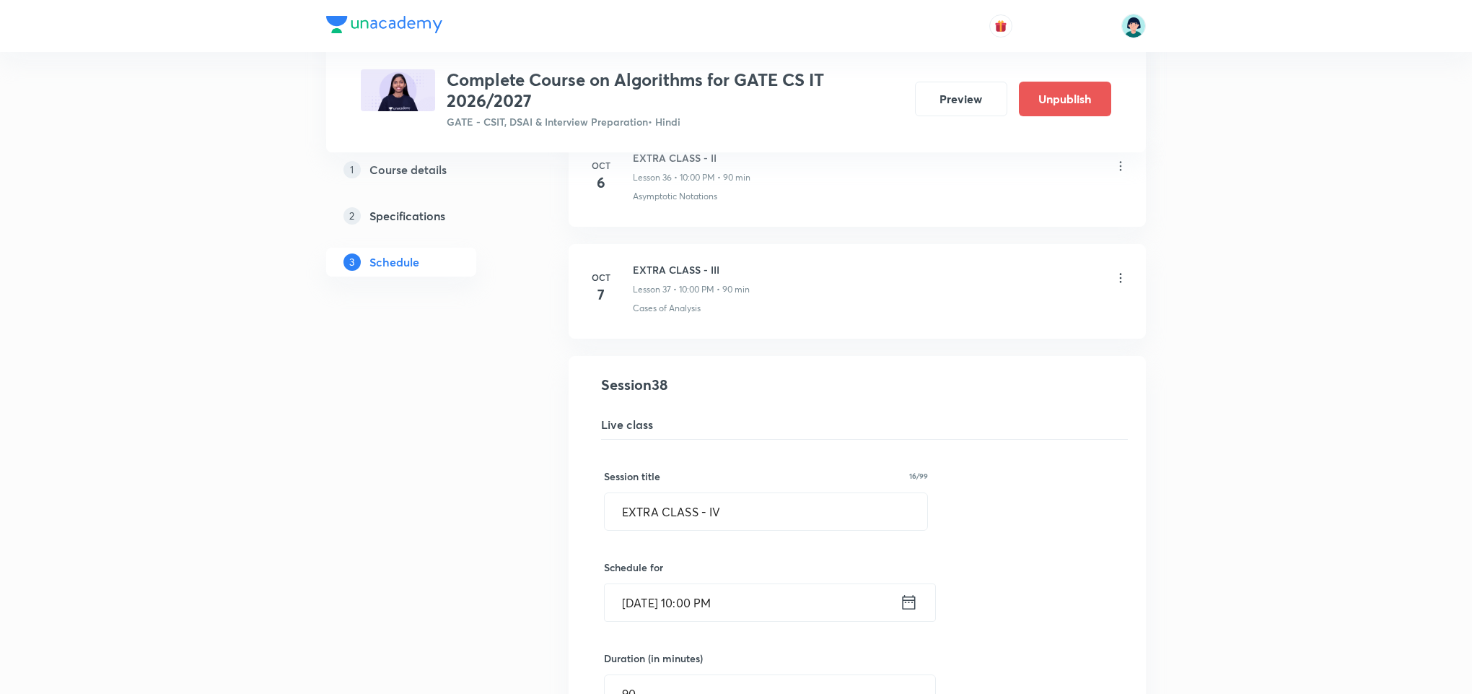
click at [990, 498] on div "Session title 16/99 EXTRA CLASS - IV ​ Schedule for [DATE] 10:00 PM ​ Duration …" at bounding box center [857, 660] width 507 height 440
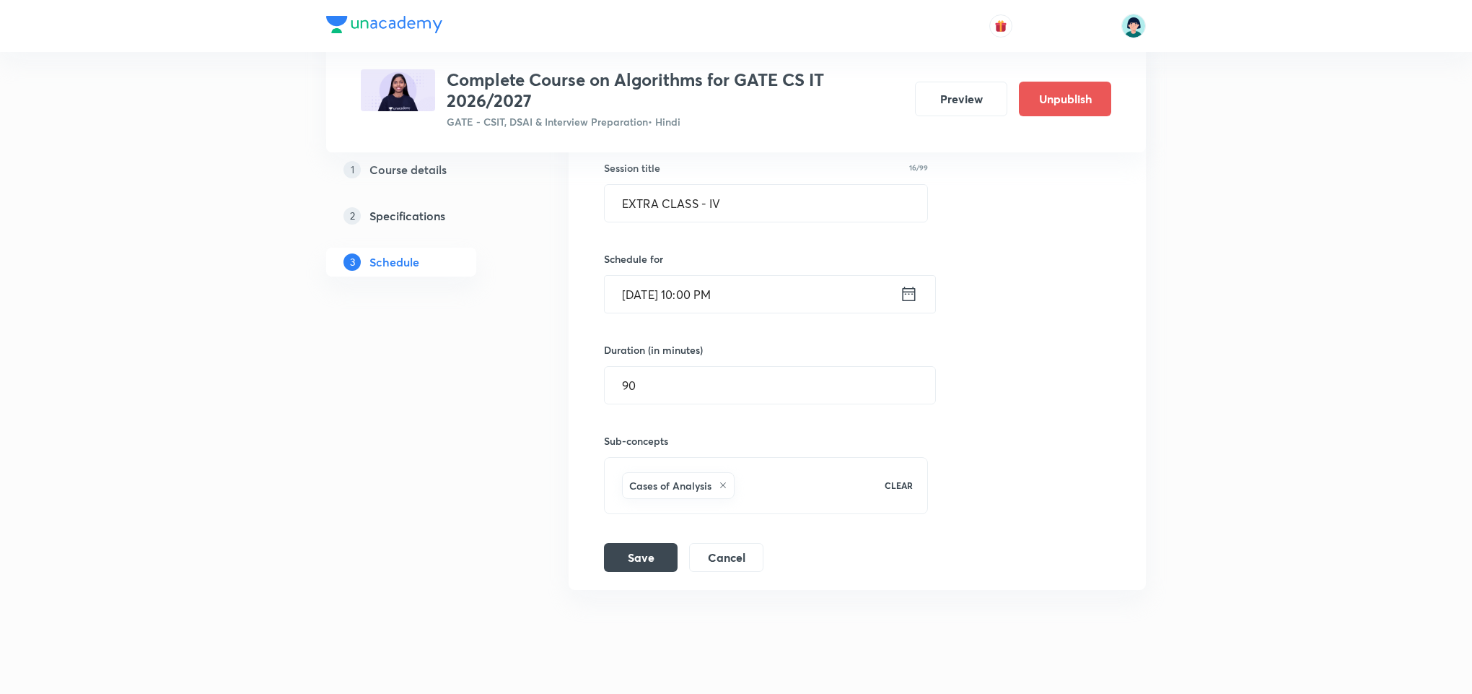
scroll to position [4653, 0]
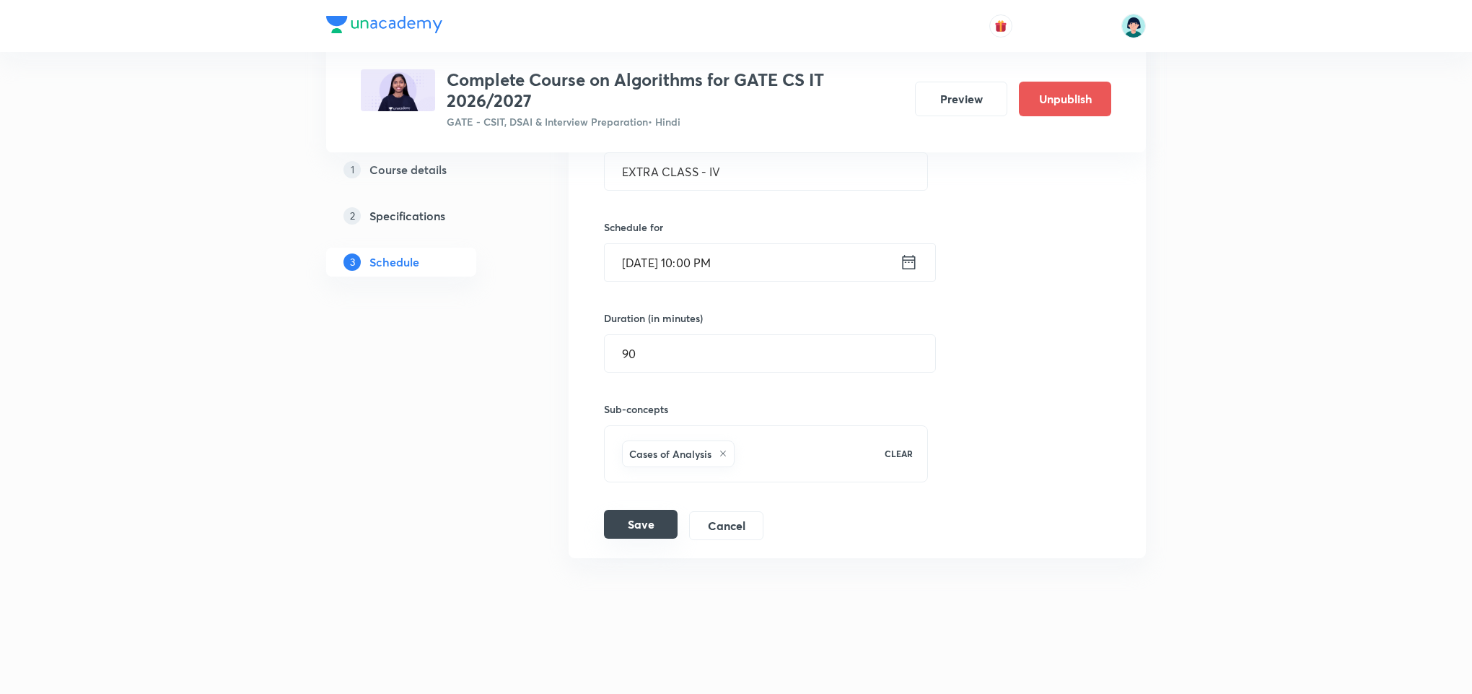
click at [655, 538] on button "Save" at bounding box center [641, 524] width 74 height 29
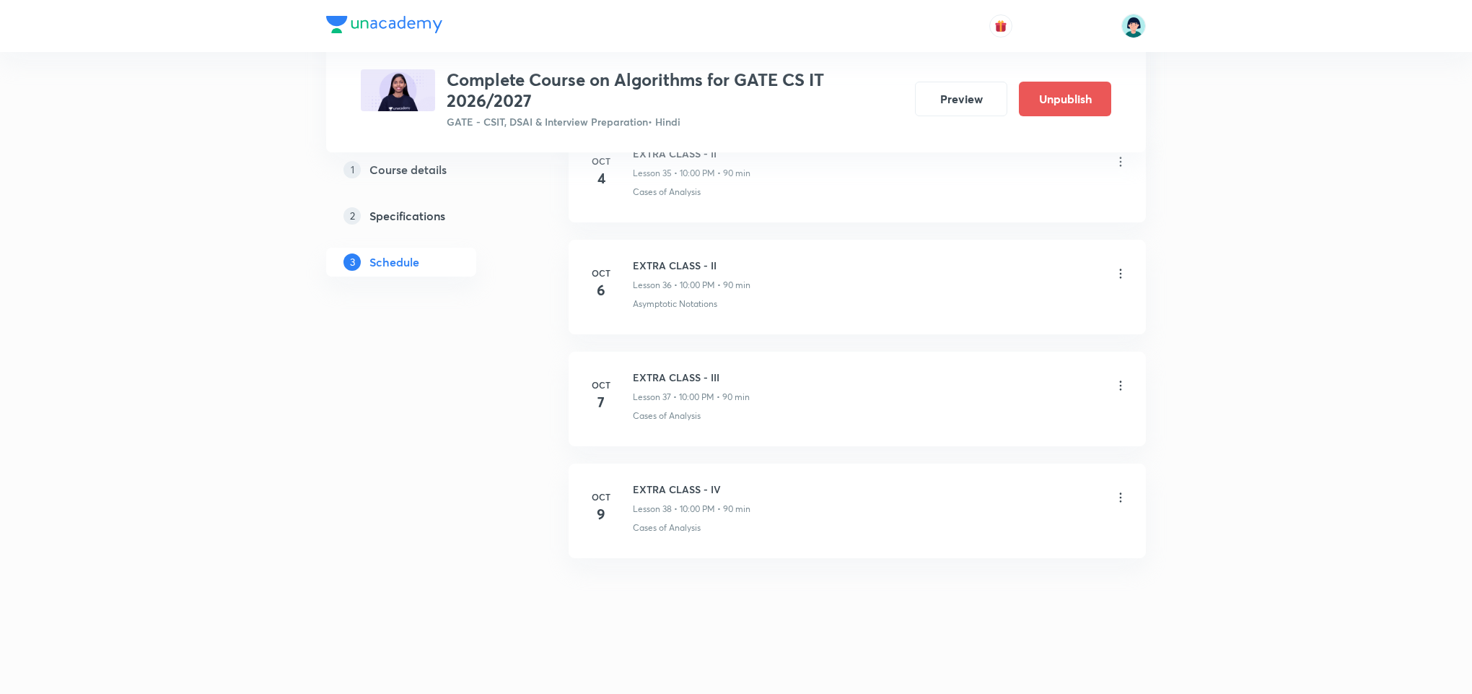
scroll to position [4307, 0]
click at [927, 525] on div "Cases of Analysis" at bounding box center [880, 527] width 495 height 13
click at [673, 486] on h6 "EXTRA CLASS - IV" at bounding box center [692, 488] width 118 height 15
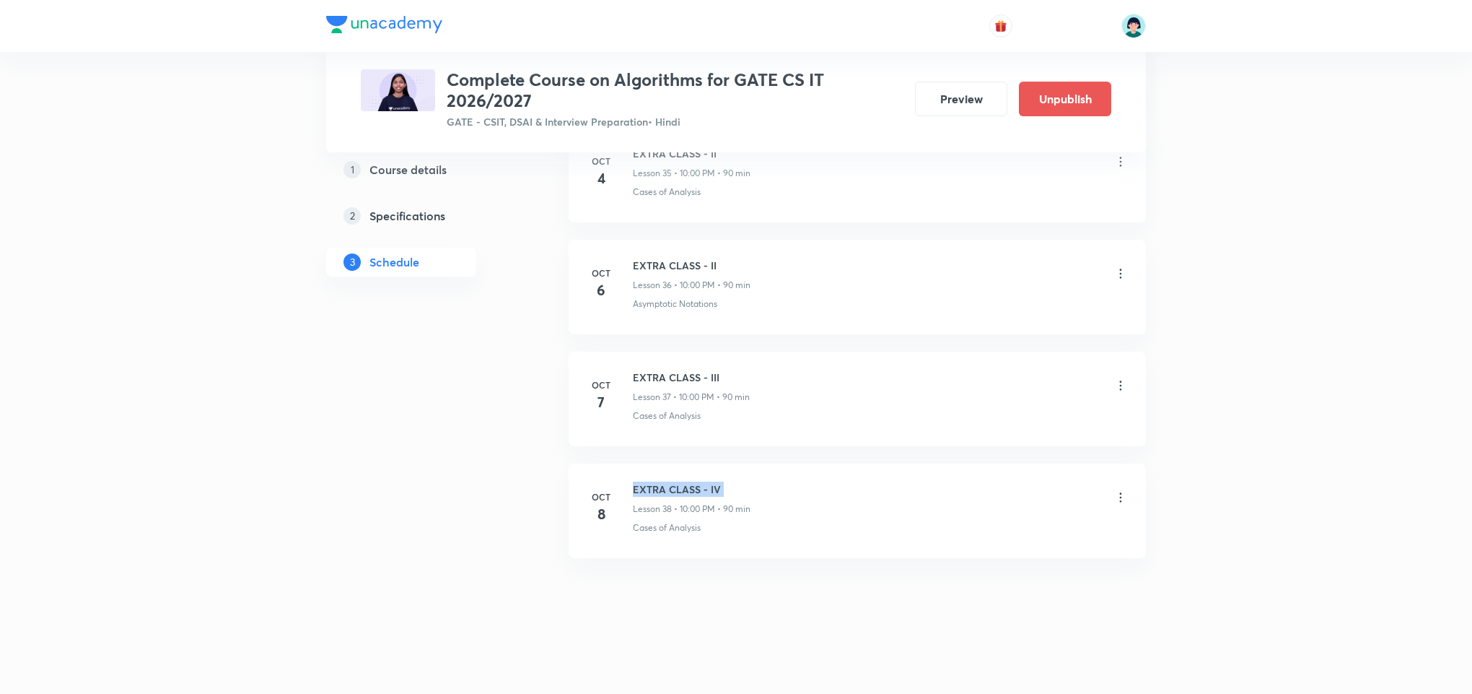
copy h6 "EXTRA CLASS - IV"
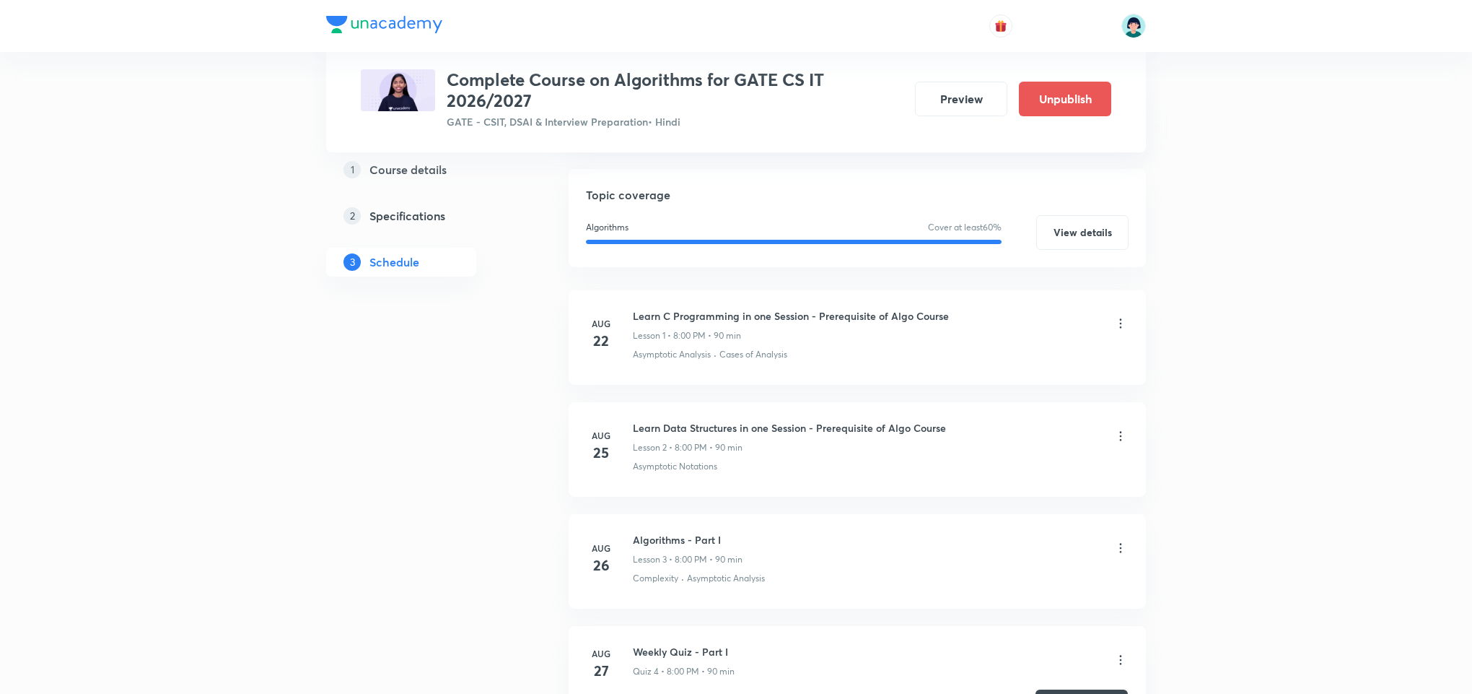
scroll to position [172, 0]
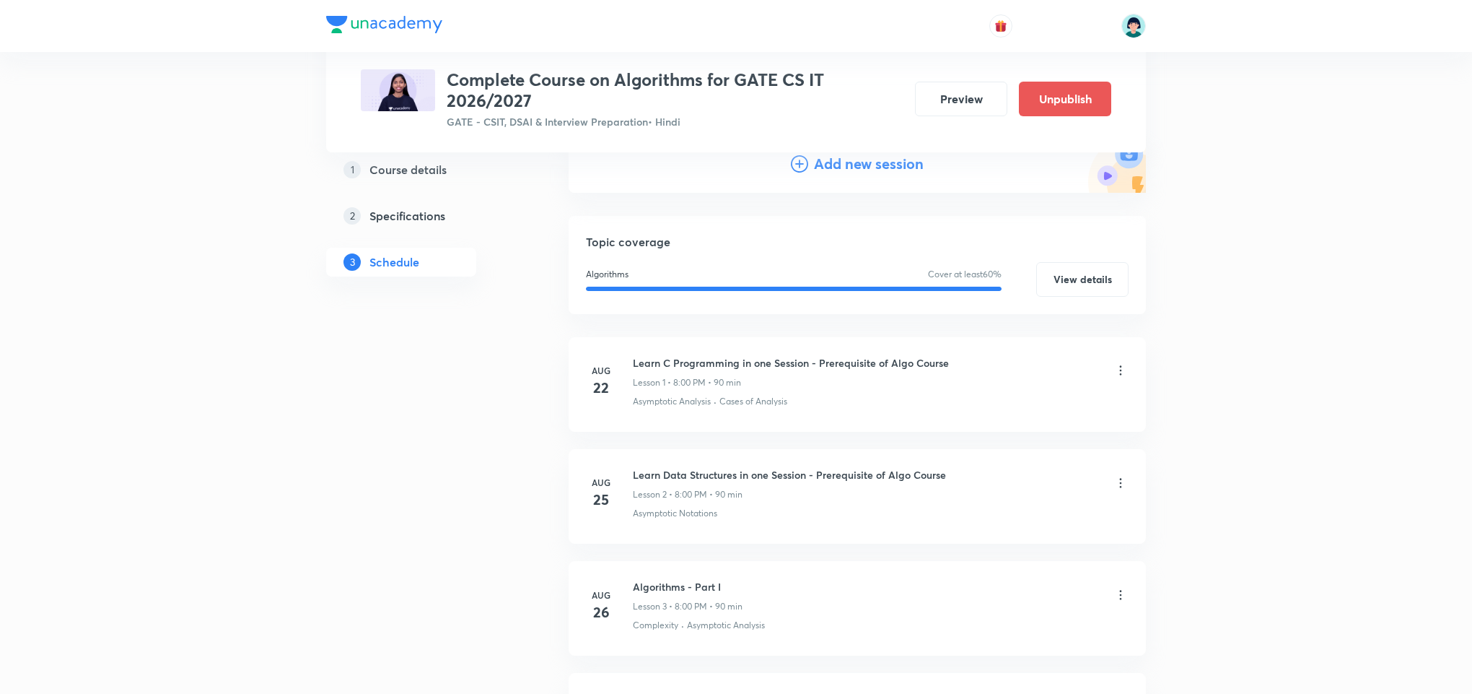
click at [834, 175] on div "Add new session" at bounding box center [857, 164] width 577 height 58
click at [821, 172] on h4 "Add new session" at bounding box center [869, 164] width 110 height 22
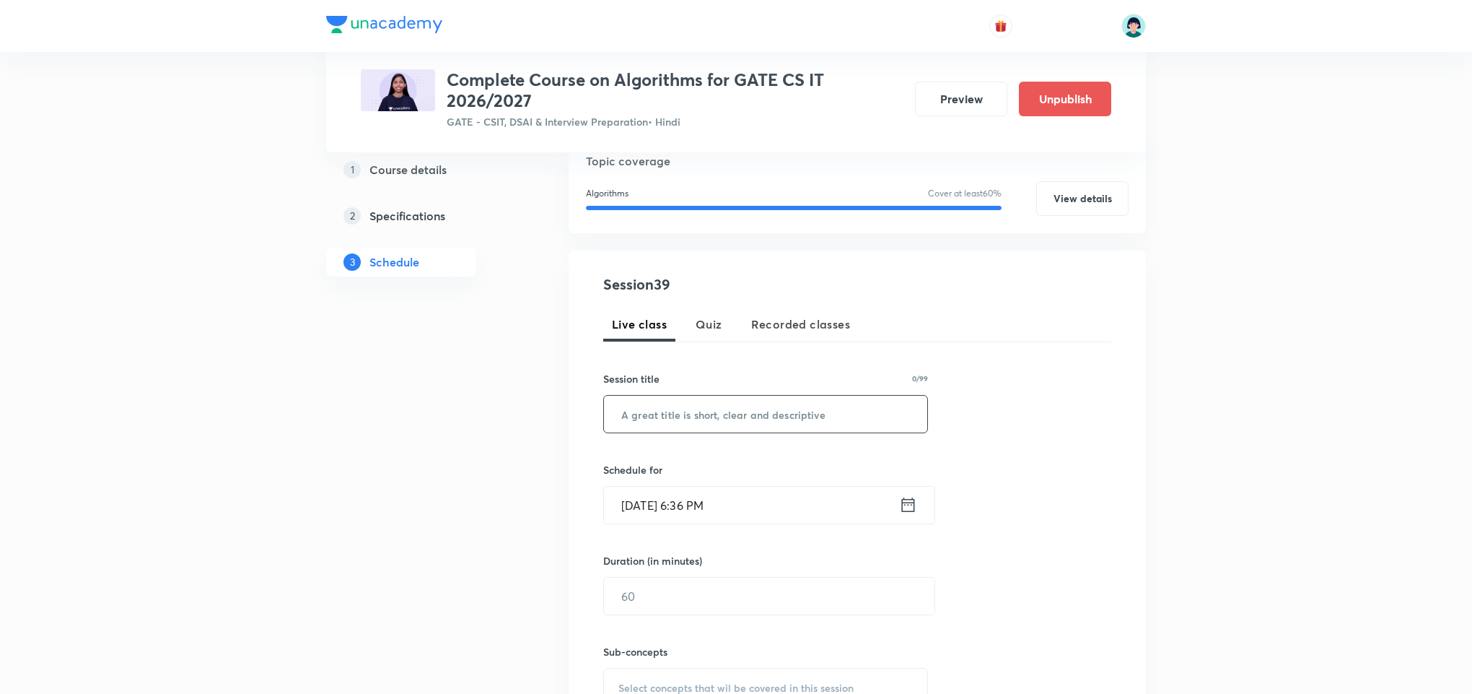
click at [700, 408] on input "text" at bounding box center [765, 414] width 323 height 37
paste input "EXTRA CLASS - IV"
type input "EXTRA CLASS - V"
click at [647, 497] on input "[DATE] 6:36 PM" at bounding box center [751, 504] width 295 height 37
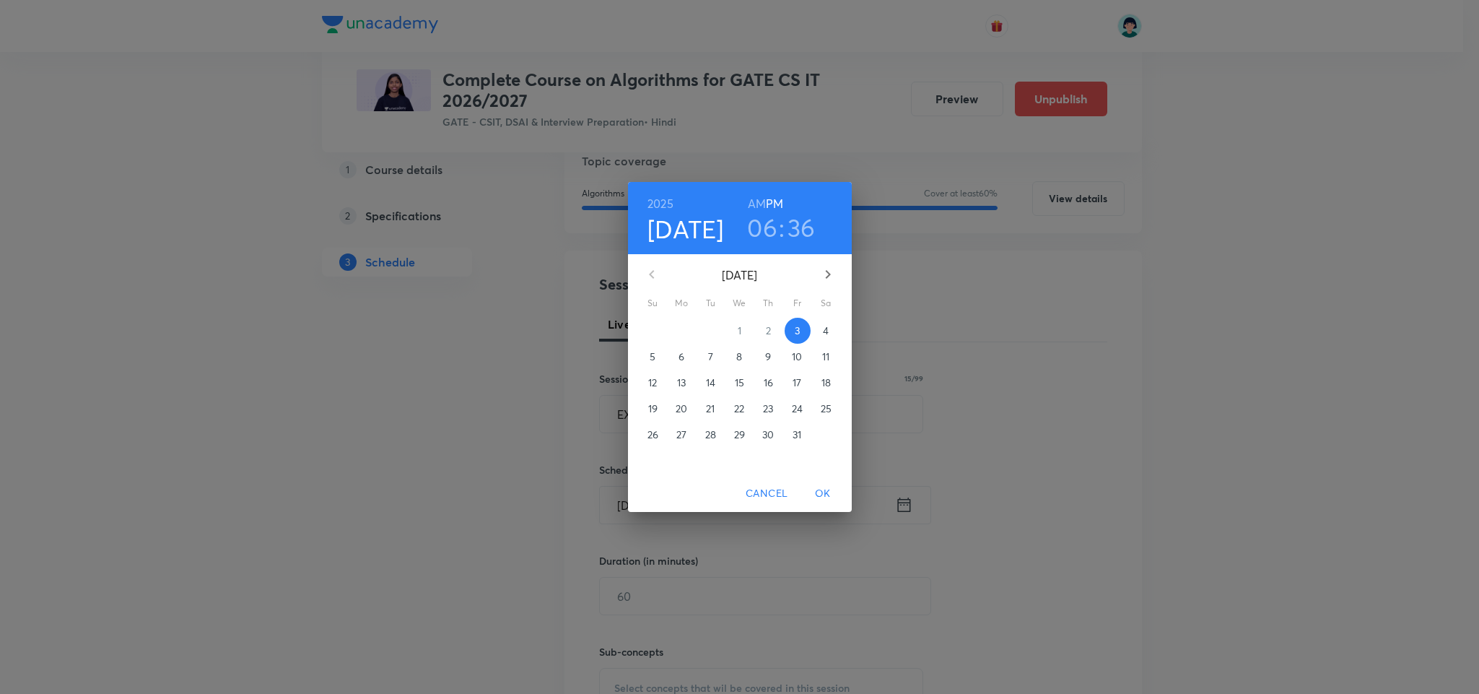
click at [759, 358] on span "9" at bounding box center [769, 356] width 26 height 14
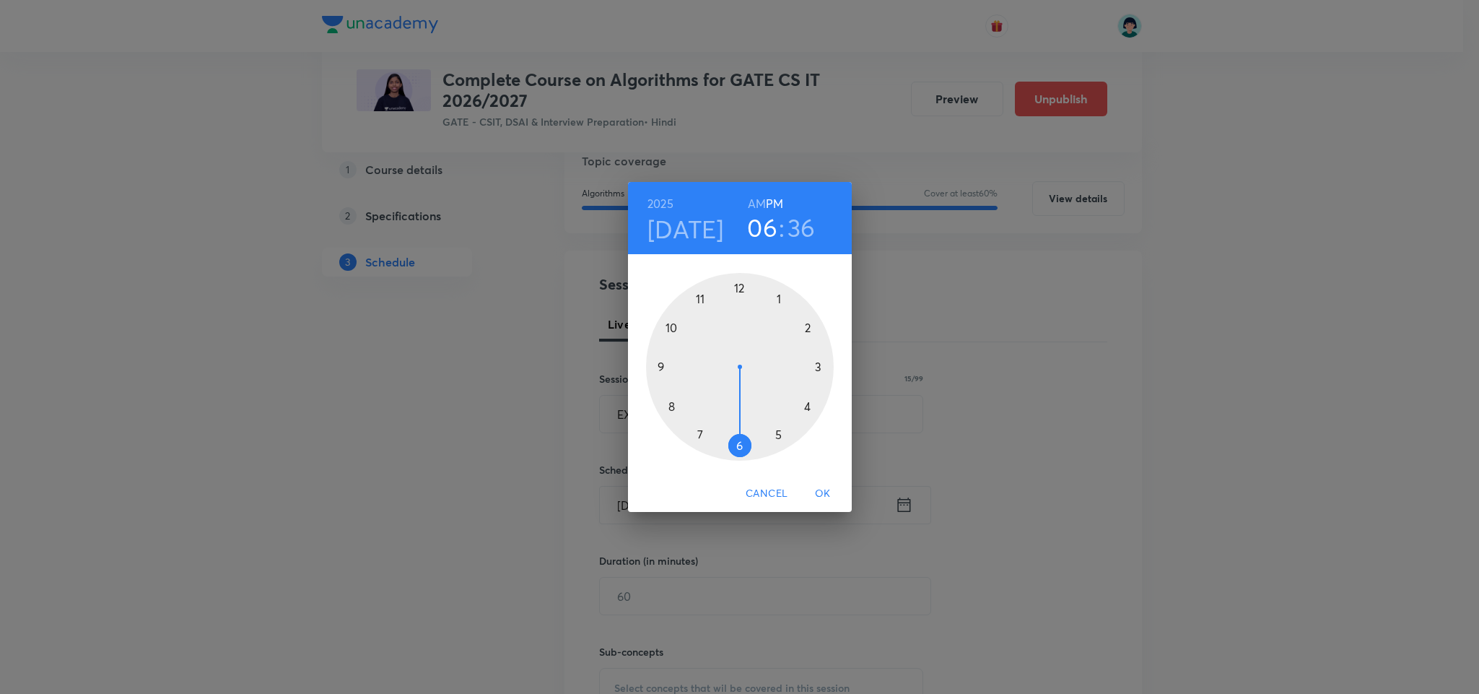
click at [671, 327] on div at bounding box center [740, 367] width 188 height 188
click at [739, 280] on div at bounding box center [740, 367] width 188 height 188
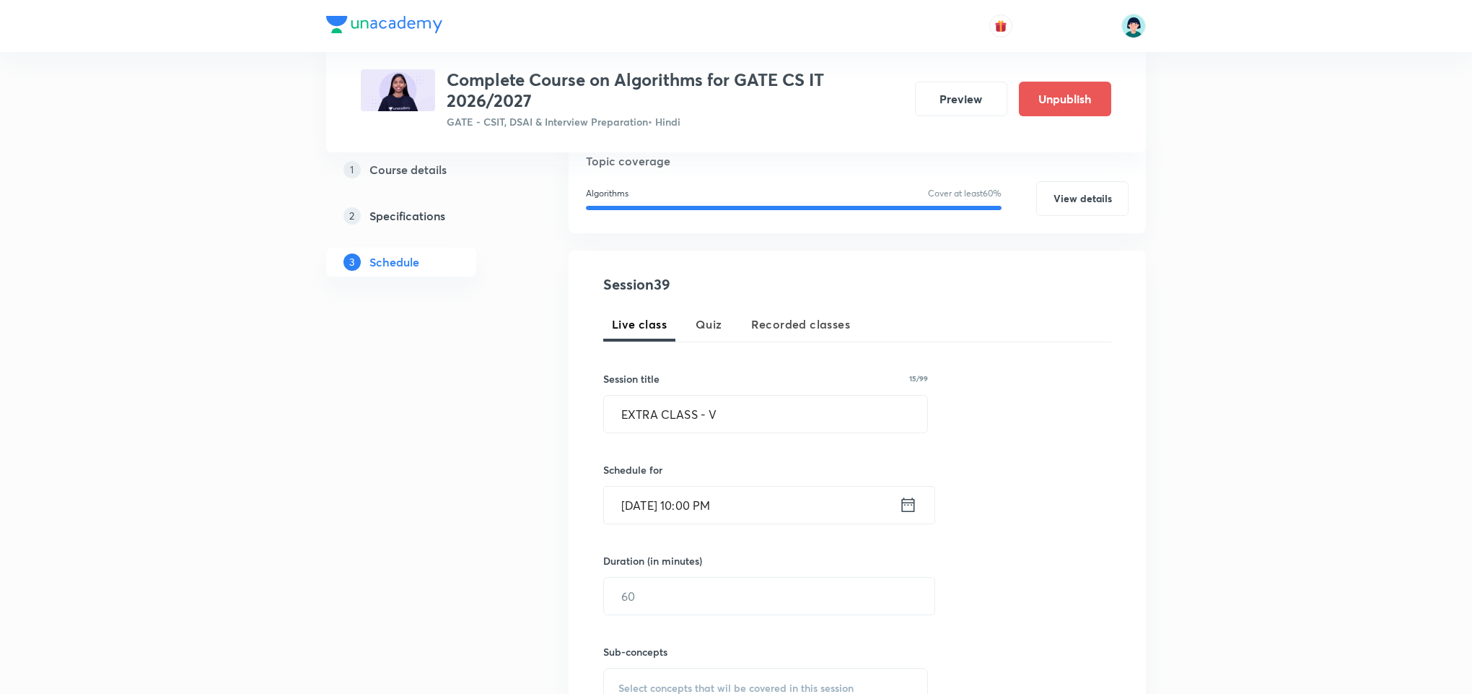
click at [1090, 512] on div "Session 39 Live class Quiz Recorded classes Session title 15/99 EXTRA CLASS - V…" at bounding box center [857, 520] width 508 height 492
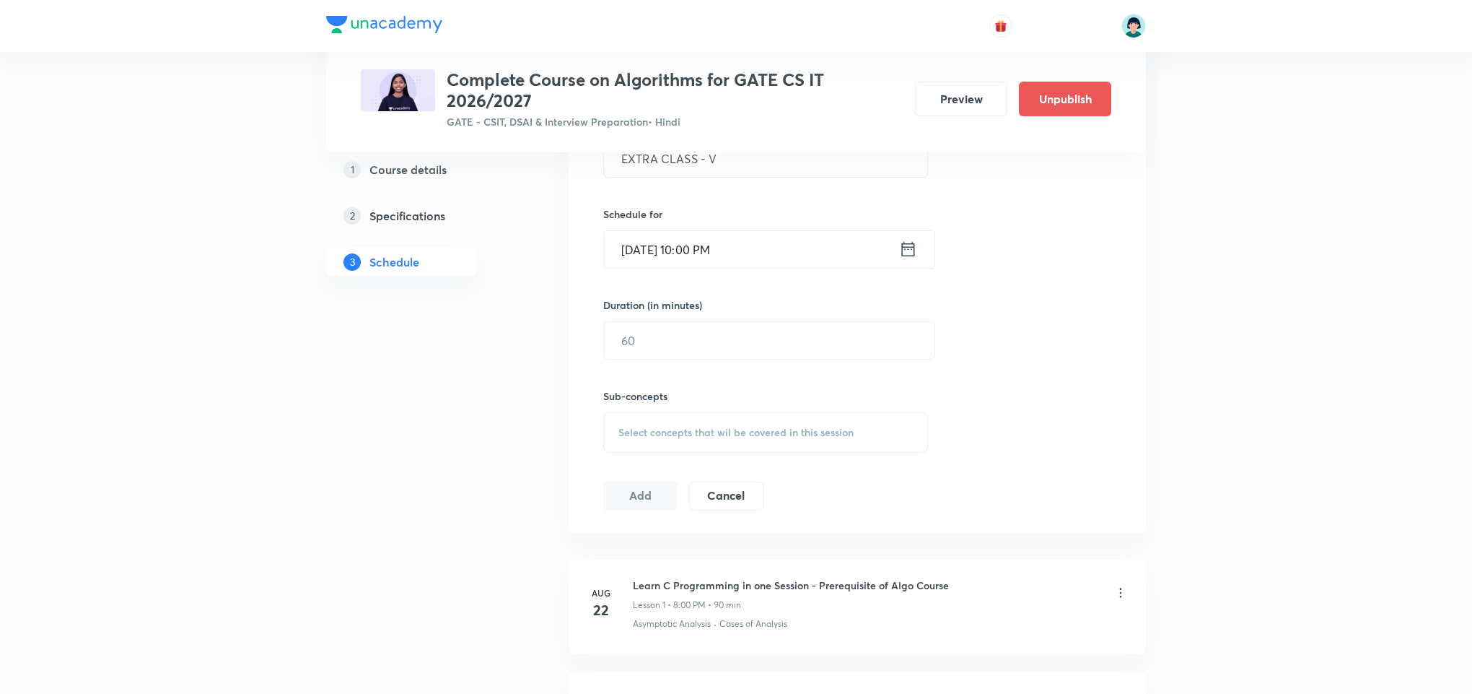
scroll to position [432, 0]
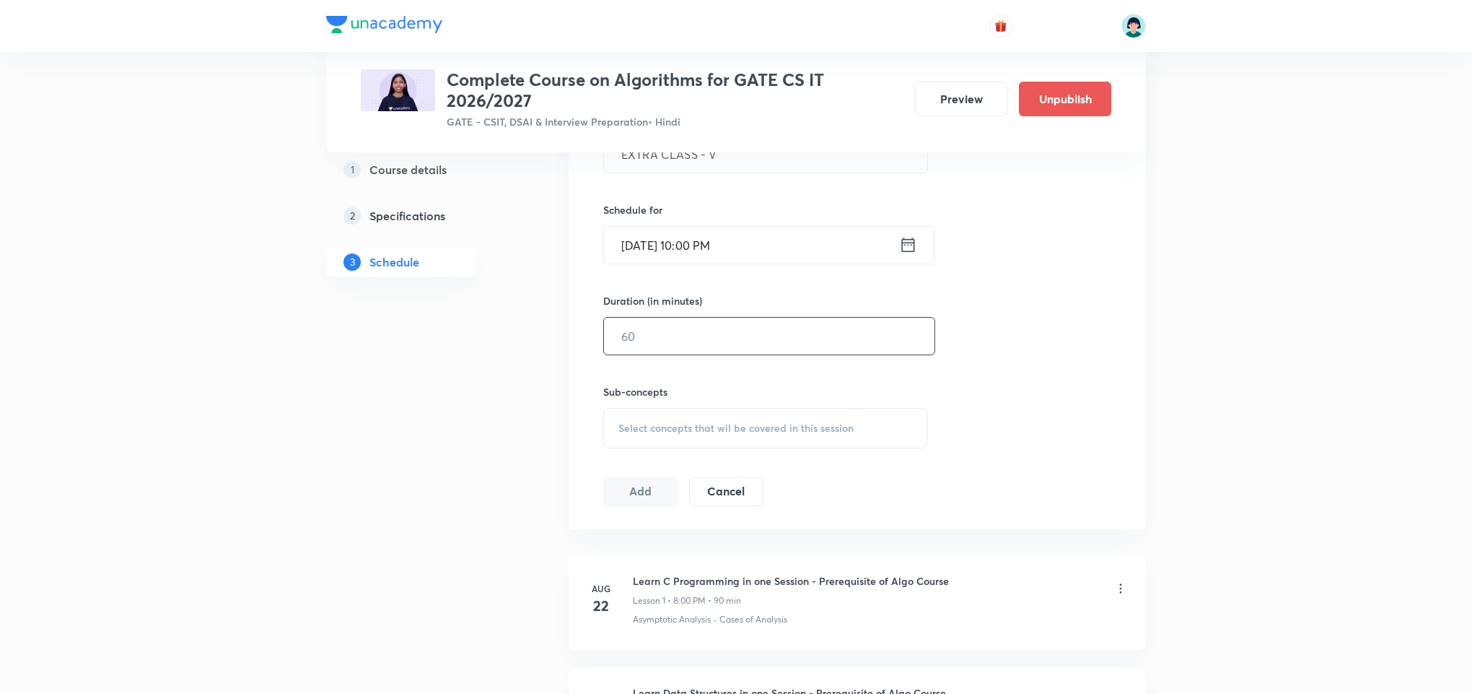
click at [723, 349] on input "text" at bounding box center [769, 336] width 331 height 37
type input "90"
click at [826, 446] on div "Select concepts that wil be covered in this session" at bounding box center [765, 428] width 325 height 40
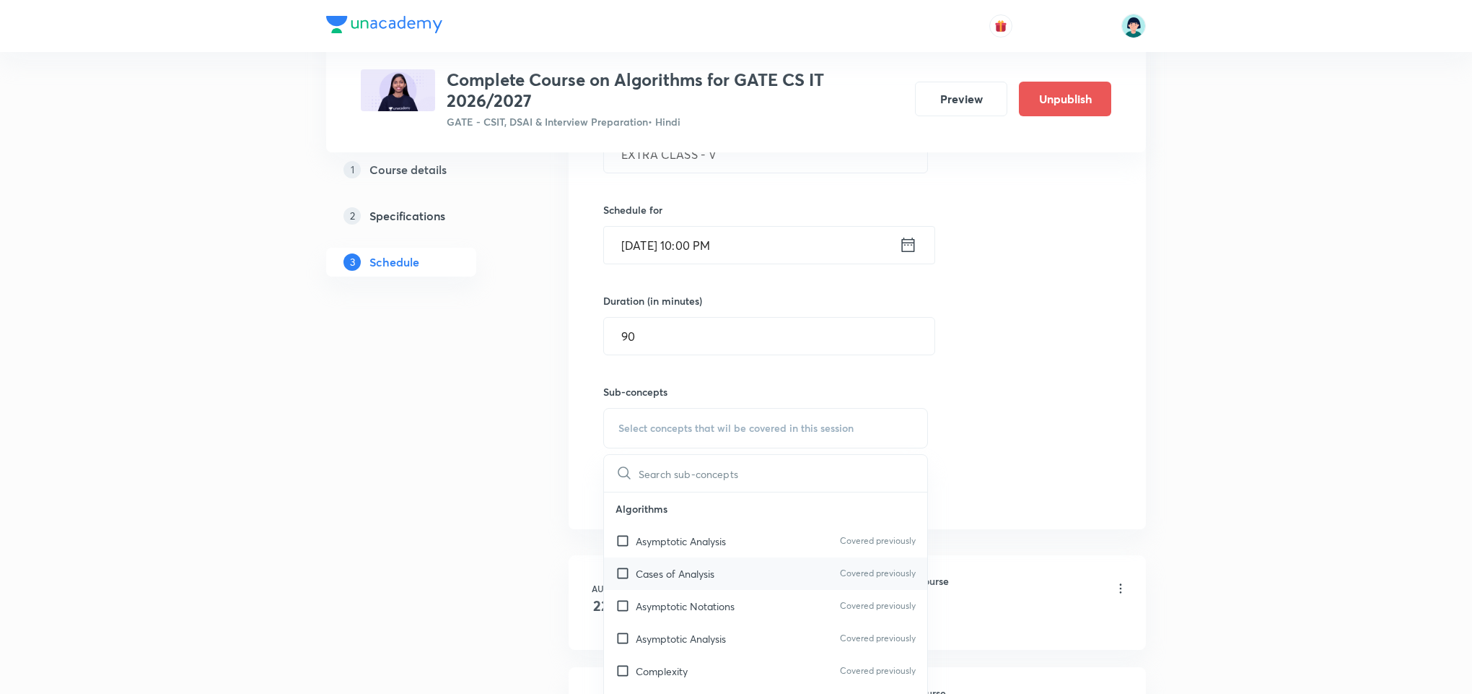
click at [741, 576] on div "Cases of Analysis Covered previously" at bounding box center [765, 573] width 323 height 32
checkbox input "true"
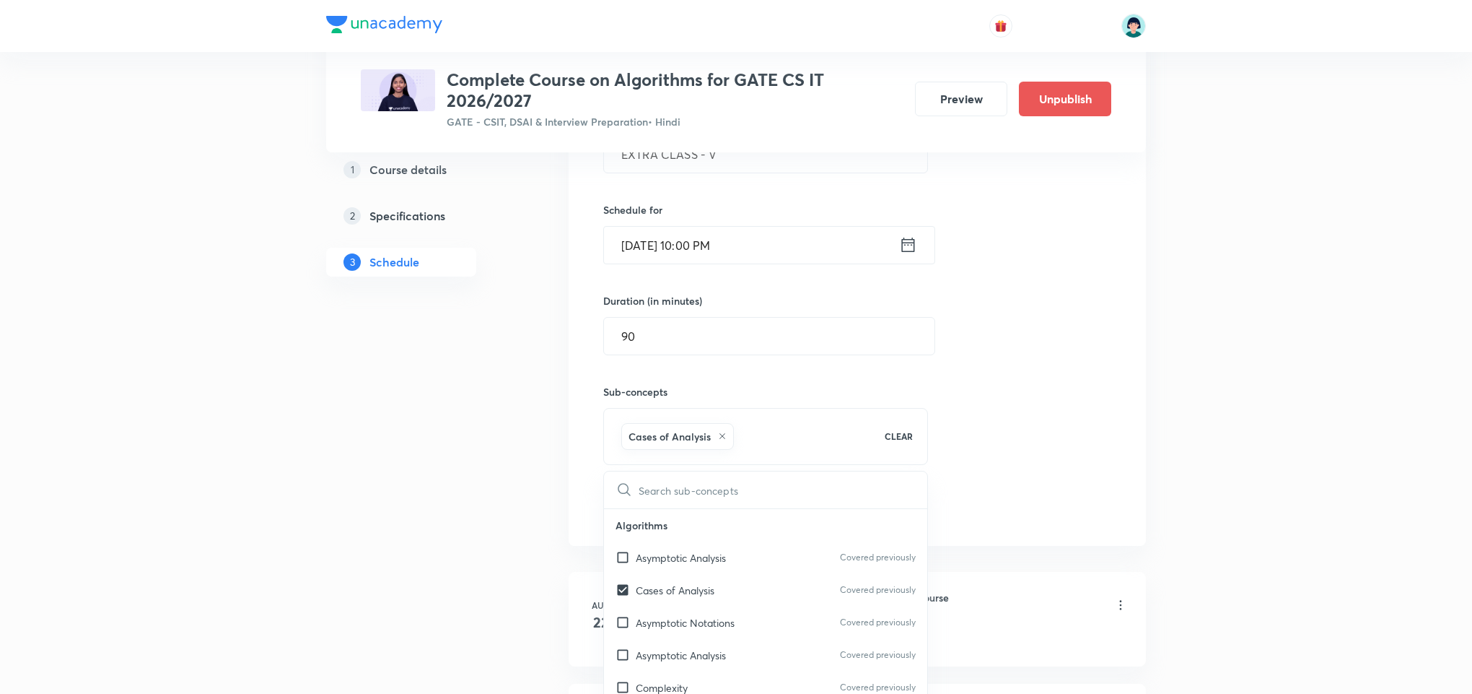
click at [1085, 458] on div "Session 39 Live class Quiz Recorded classes Session title 15/99 EXTRA CLASS - V…" at bounding box center [857, 268] width 508 height 509
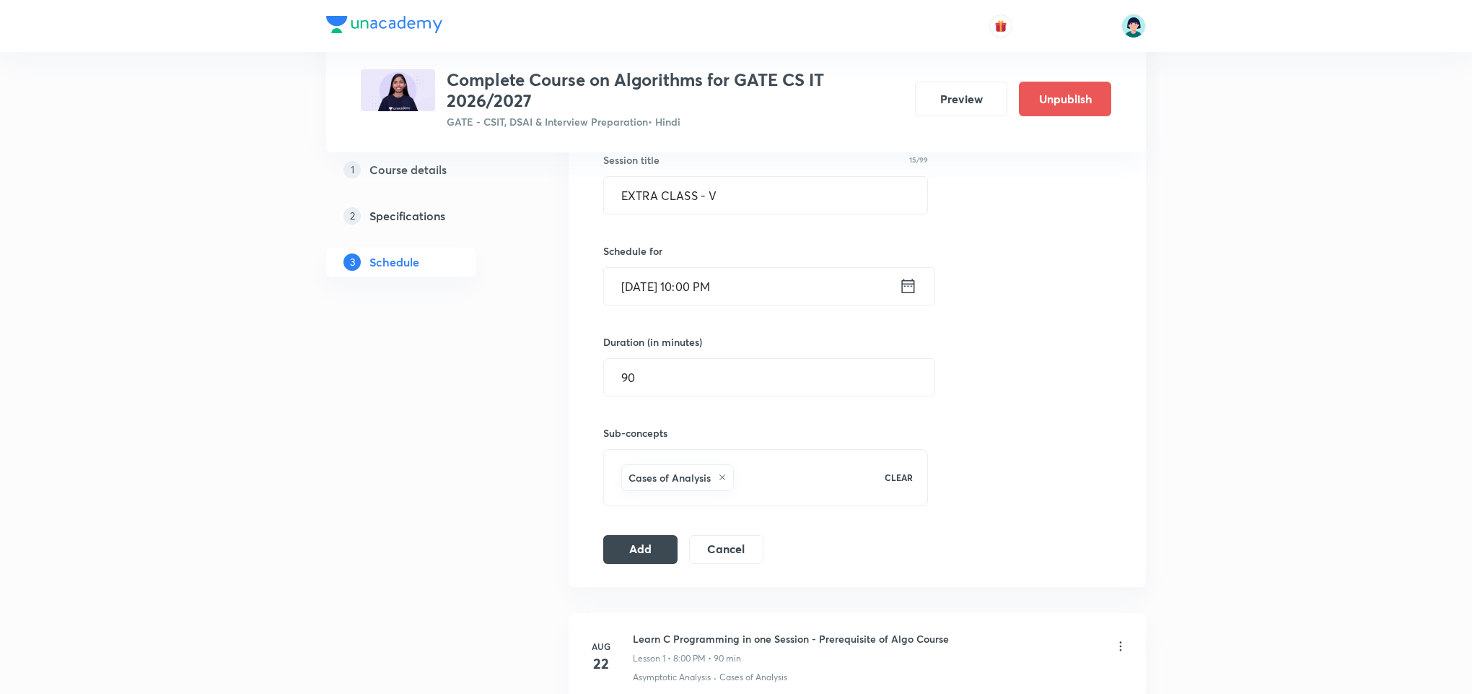
scroll to position [388, 0]
click at [643, 578] on div "Session 39 Live class Quiz Recorded classes Session title 15/99 EXTRA CLASS - V…" at bounding box center [857, 311] width 577 height 555
click at [617, 546] on button "Add" at bounding box center [640, 550] width 74 height 29
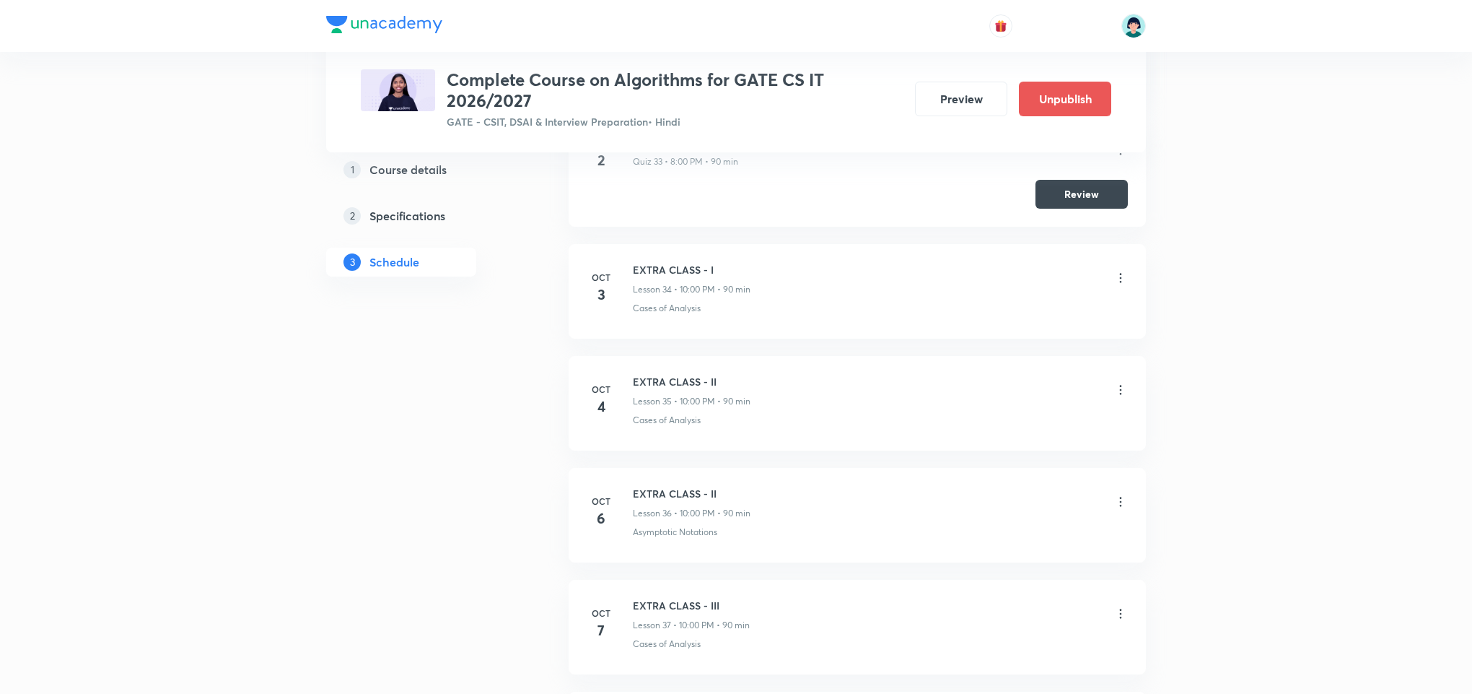
scroll to position [4419, 0]
